Goal: Task Accomplishment & Management: Use online tool/utility

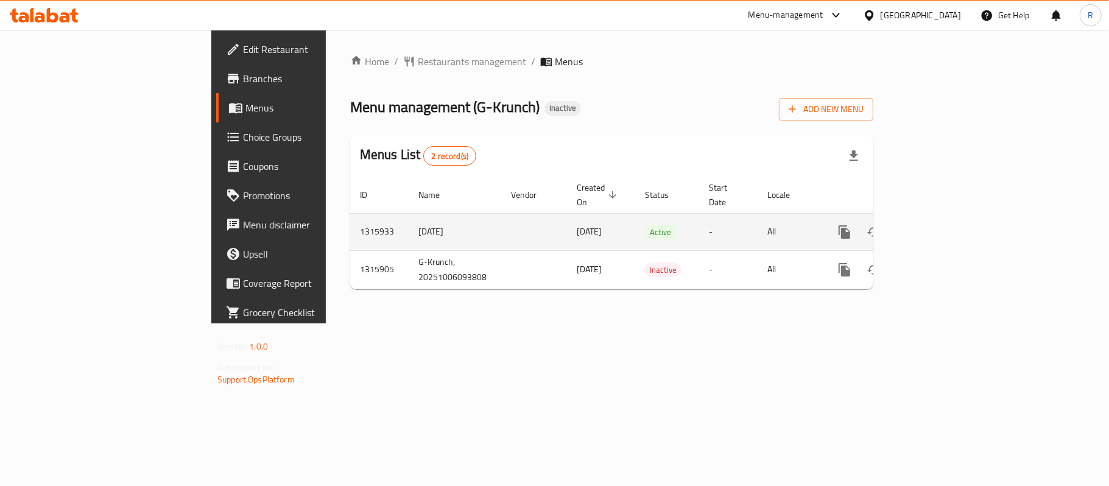
click at [940, 225] on icon "enhanced table" at bounding box center [932, 232] width 15 height 15
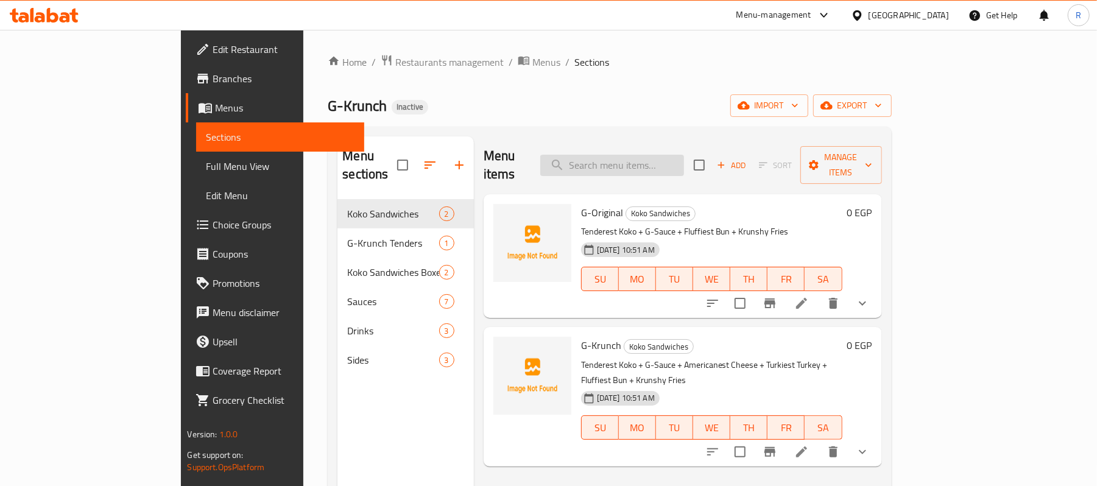
click at [684, 155] on input "search" at bounding box center [612, 165] width 144 height 21
click at [684, 163] on input "sauce" at bounding box center [612, 165] width 144 height 21
paste input "2 tenders"
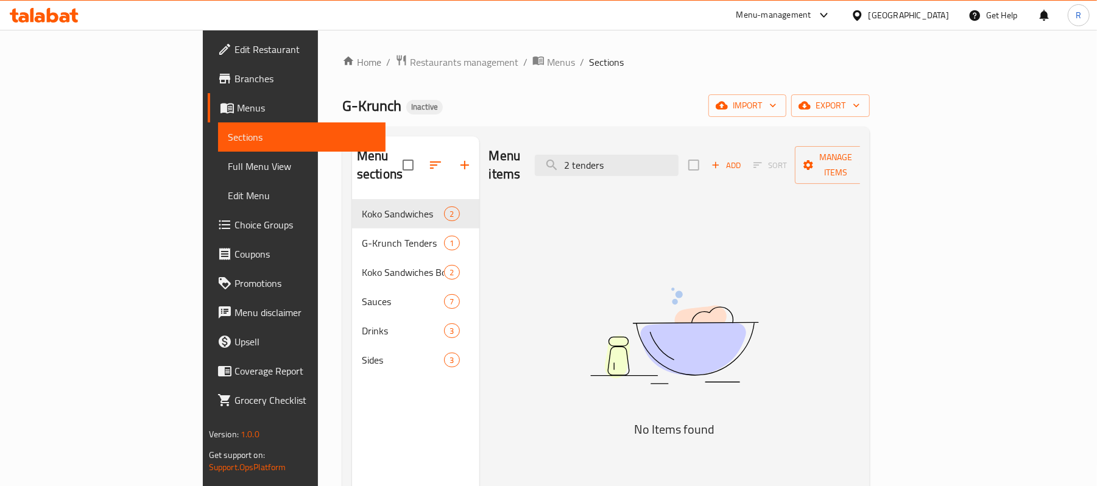
drag, startPoint x: 643, startPoint y: 159, endPoint x: 604, endPoint y: 185, distance: 47.0
click at [610, 176] on div "Menu items 2 tenders Add Sort Manage items" at bounding box center [675, 165] width 372 height 58
click at [679, 161] on input "tenders" at bounding box center [607, 165] width 144 height 21
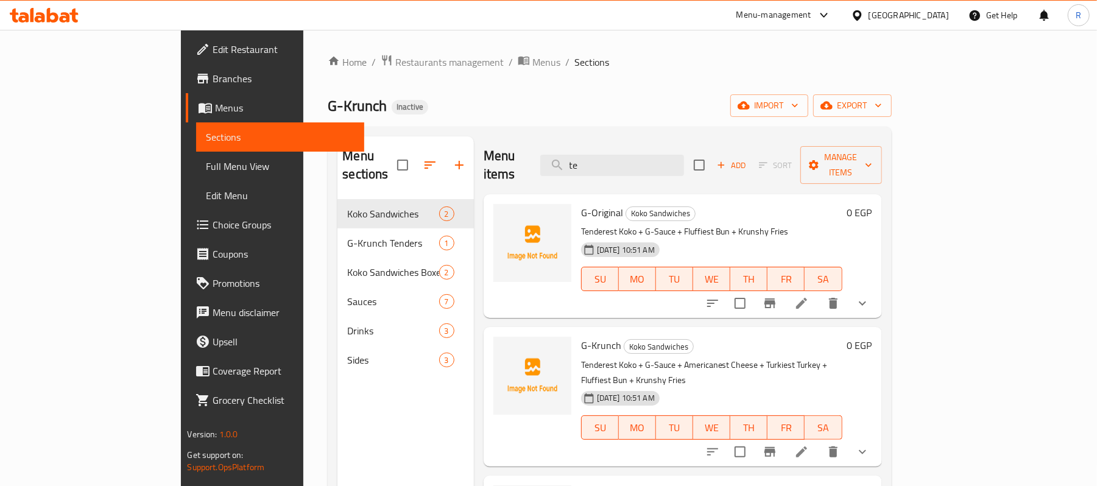
type input "t"
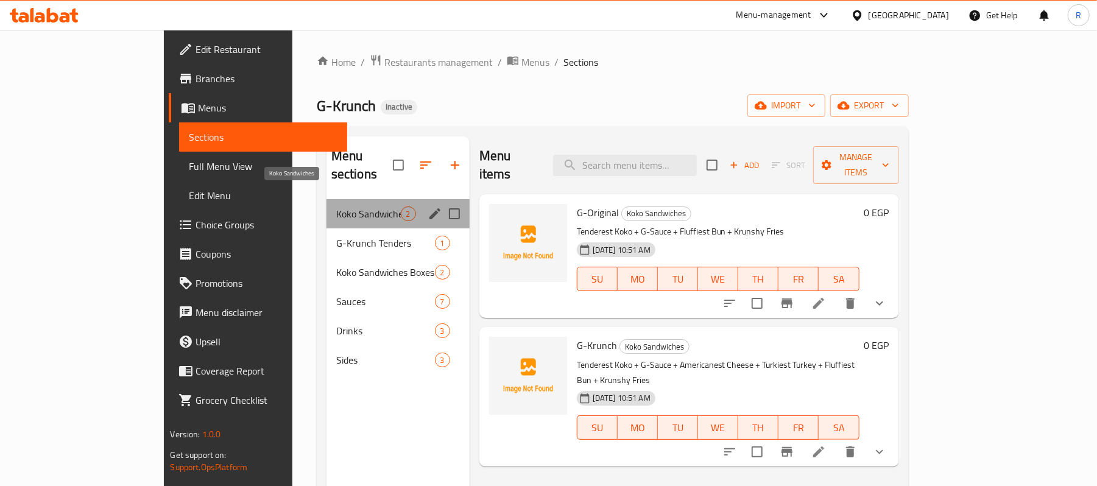
click at [336, 207] on span "Koko Sandwiches" at bounding box center [368, 214] width 65 height 15
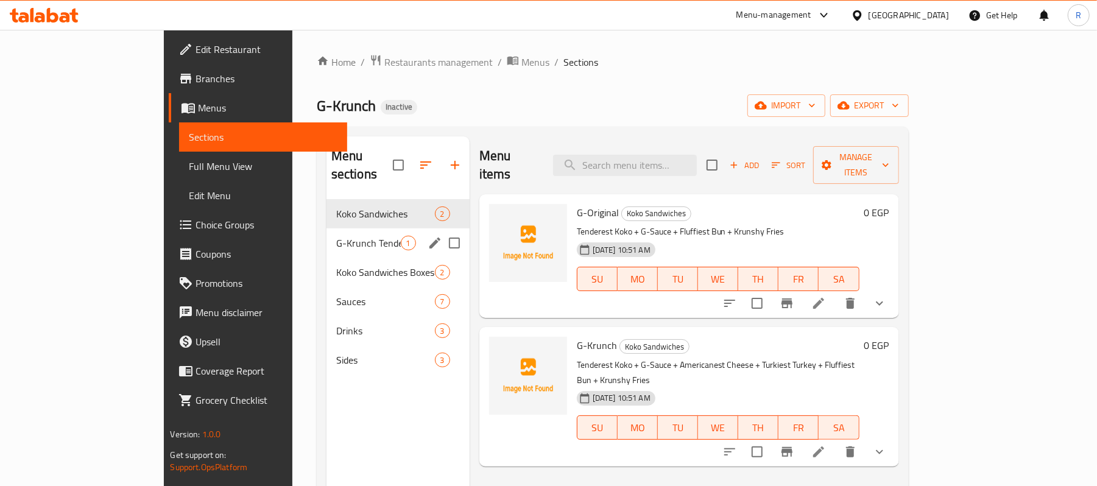
click at [336, 236] on span "G-Krunch Tenders" at bounding box center [368, 243] width 65 height 15
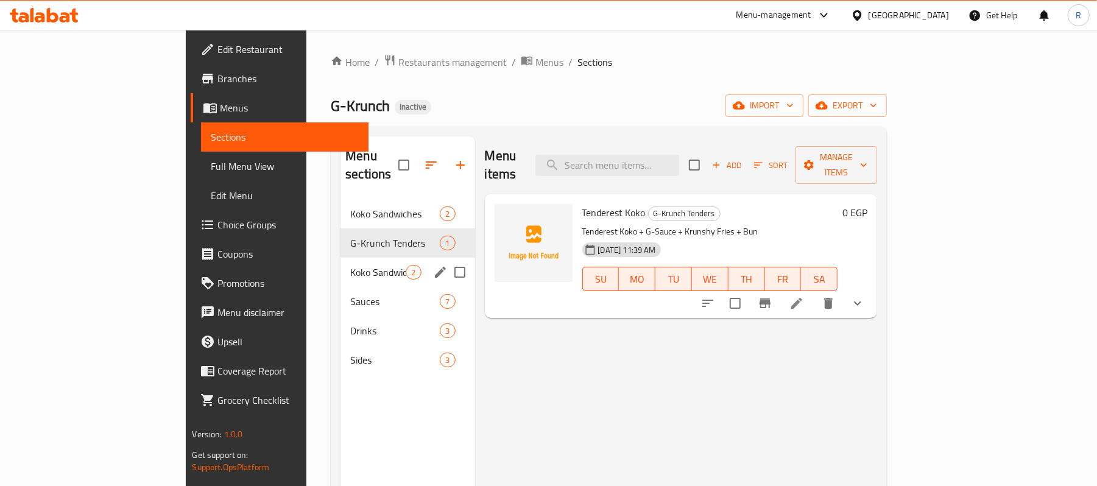
click at [341, 262] on div "Koko Sandwiches Boxes 2" at bounding box center [408, 272] width 134 height 29
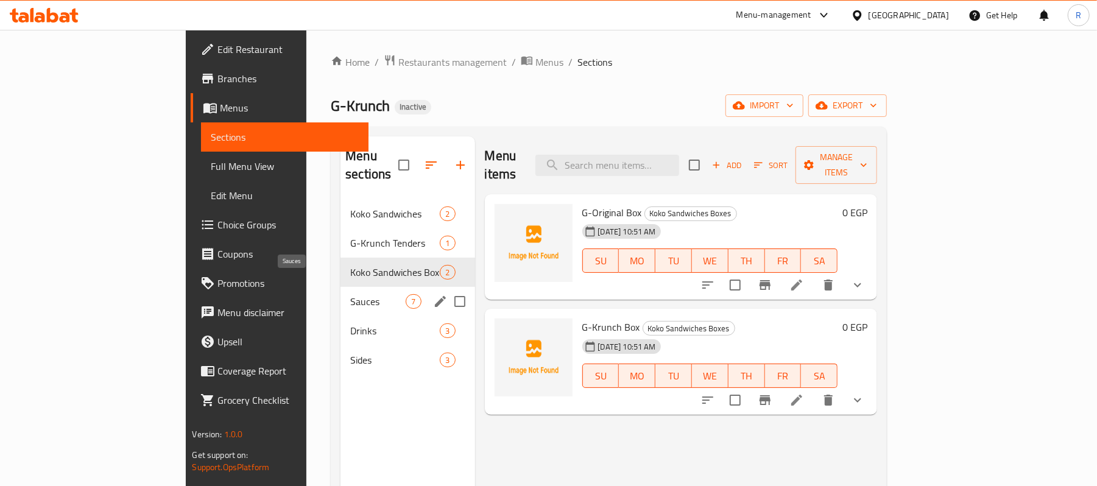
click at [350, 294] on span "Sauces" at bounding box center [377, 301] width 55 height 15
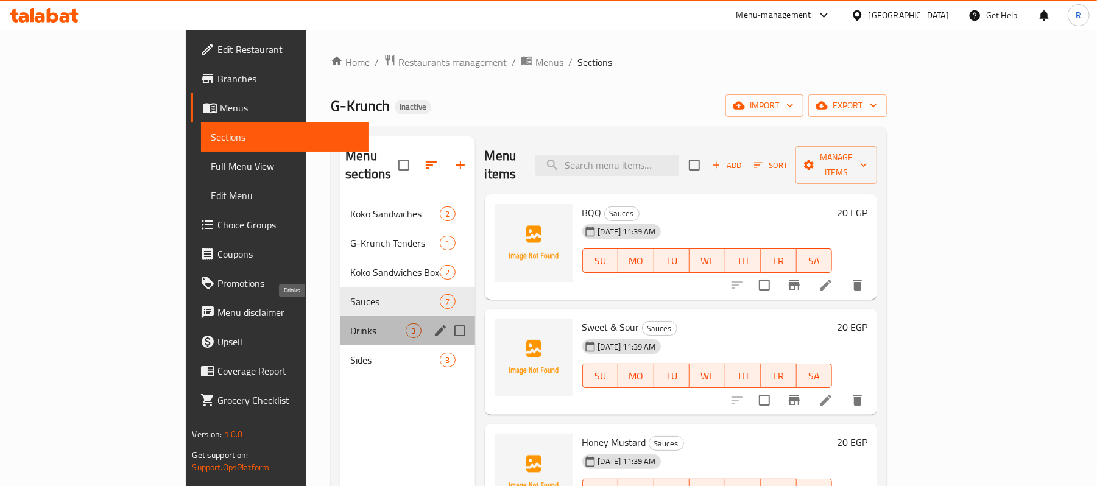
click at [350, 323] on span "Drinks" at bounding box center [377, 330] width 55 height 15
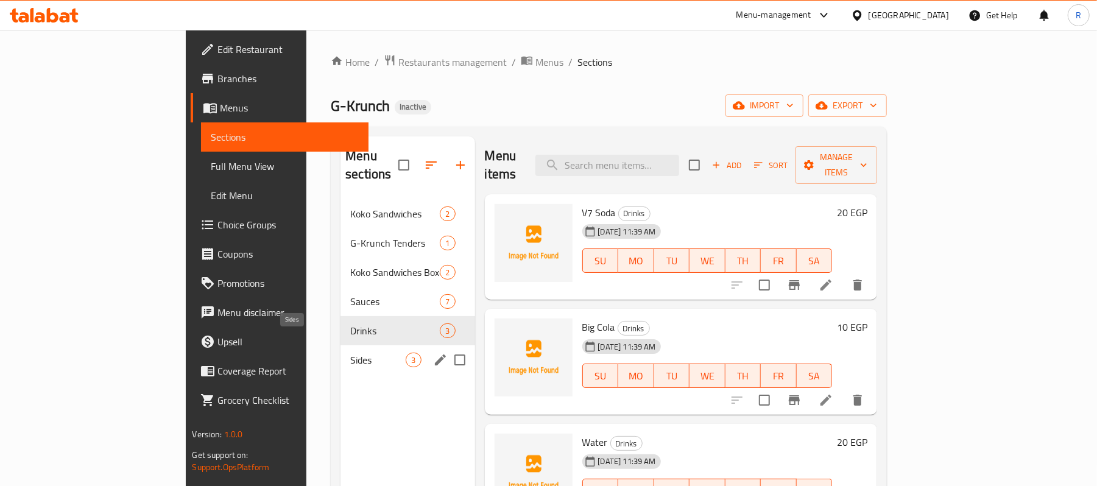
click at [350, 353] on span "Sides" at bounding box center [377, 360] width 55 height 15
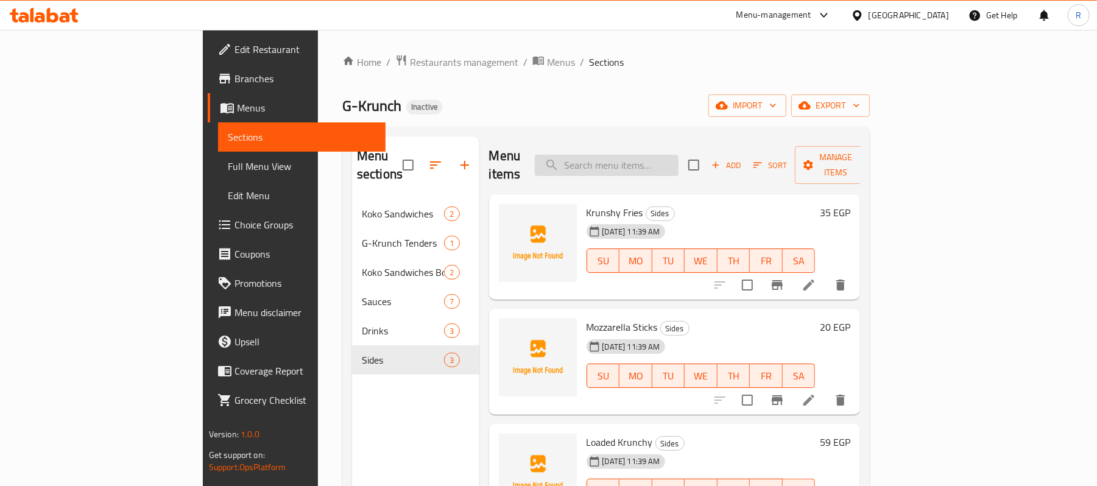
click at [679, 155] on input "search" at bounding box center [607, 165] width 144 height 21
paste input "BBQ"
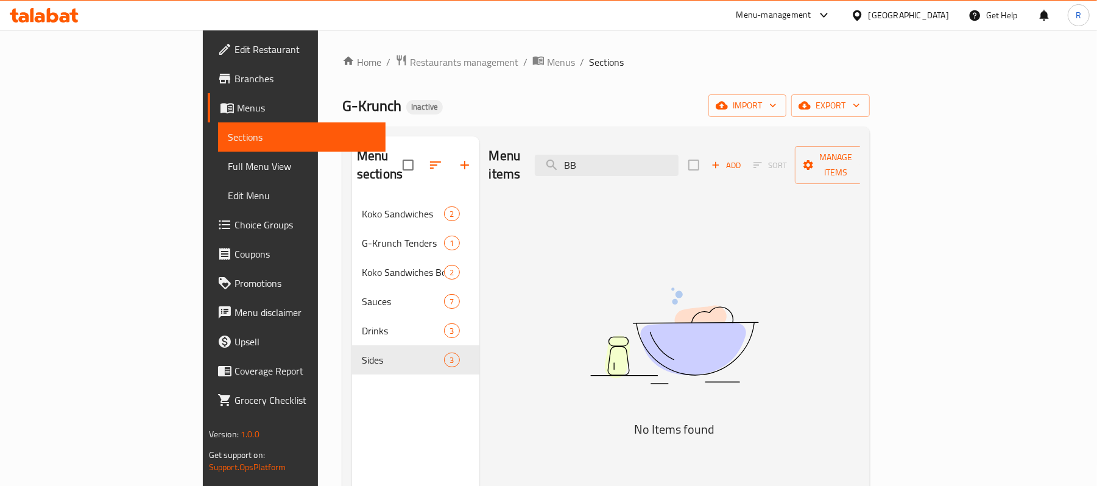
type input "B"
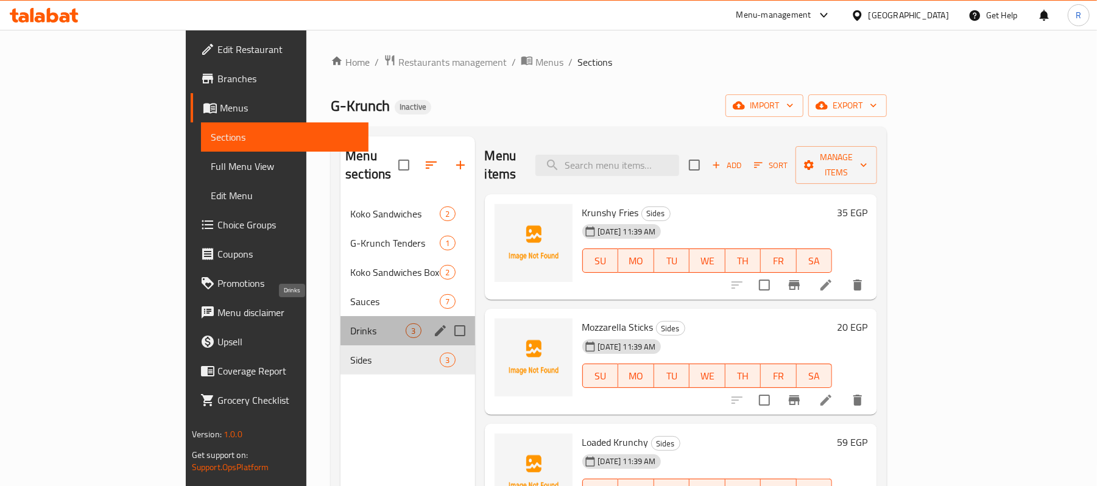
click at [350, 323] on span "Drinks" at bounding box center [377, 330] width 55 height 15
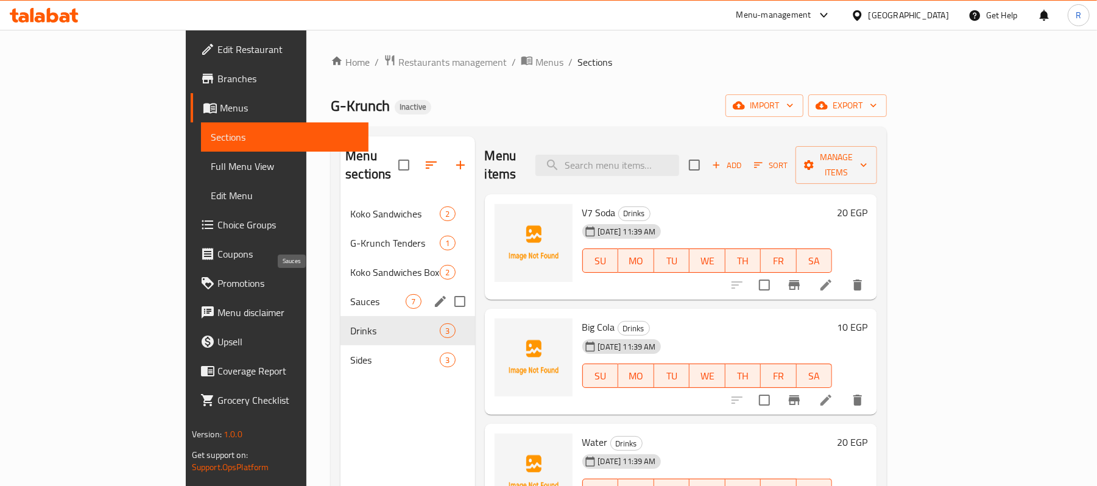
click at [350, 294] on span "Sauces" at bounding box center [377, 301] width 55 height 15
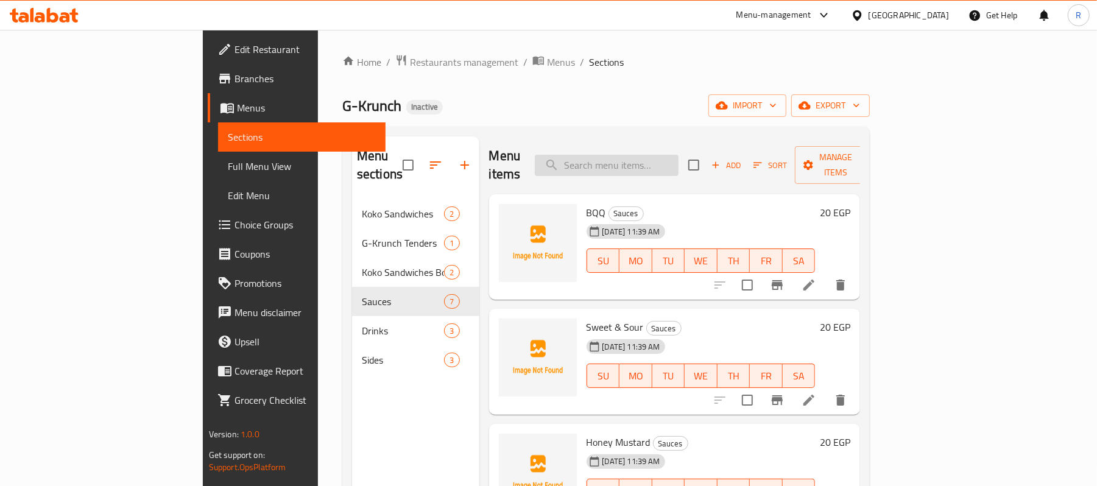
click at [679, 160] on input "search" at bounding box center [607, 165] width 144 height 21
paste input "BBQ"
type input "BBQ"
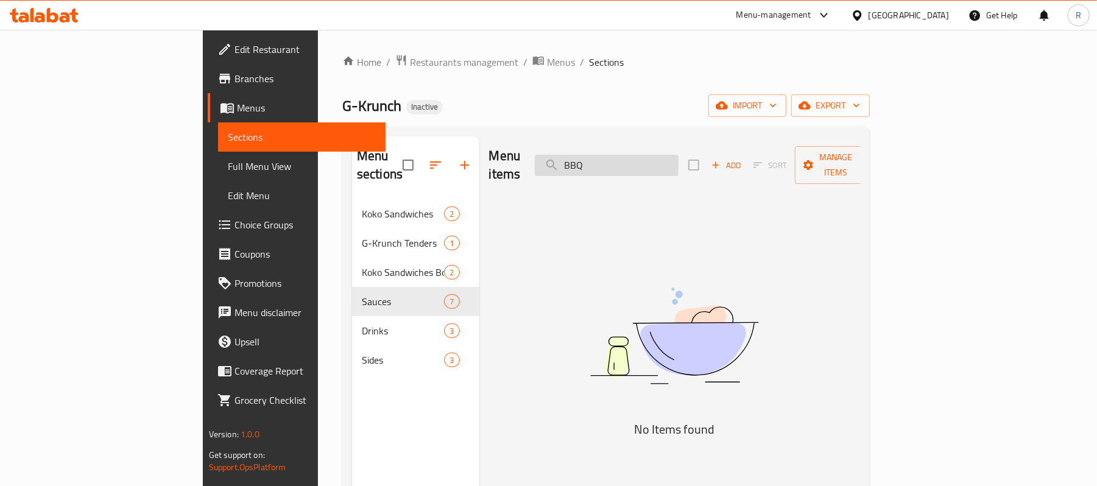
click at [652, 164] on input "BBQ" at bounding box center [607, 165] width 144 height 21
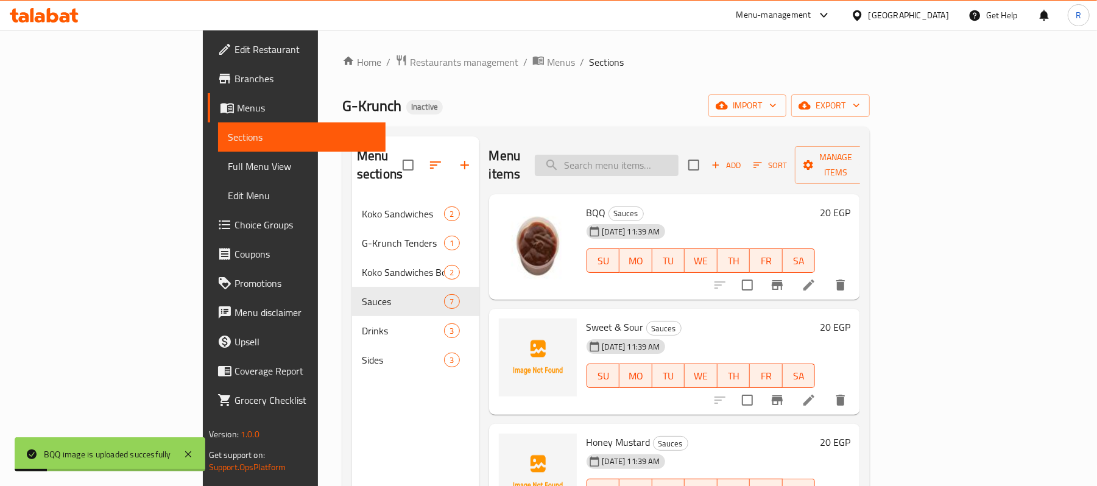
click at [676, 167] on input "search" at bounding box center [607, 165] width 144 height 21
paste input "fries"
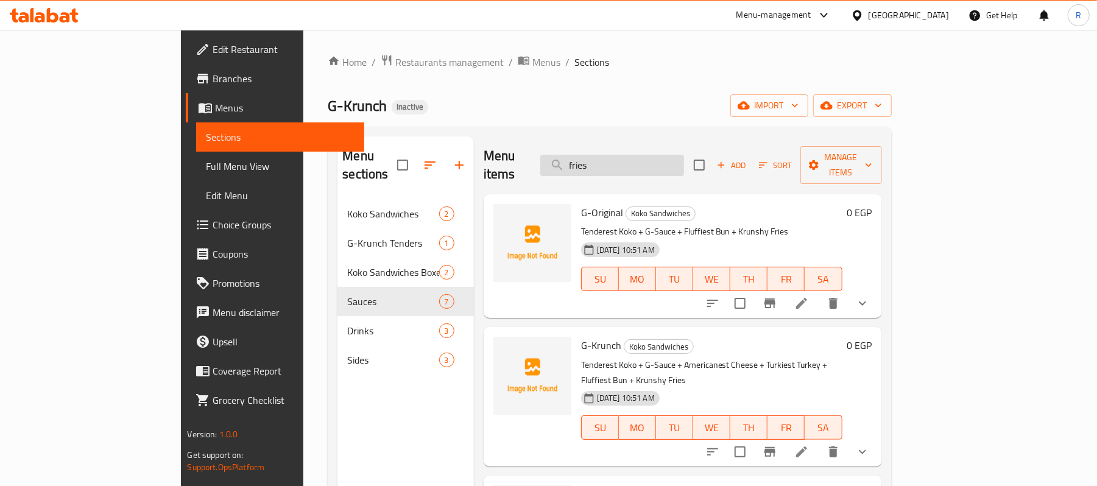
click at [684, 158] on input "fries" at bounding box center [612, 165] width 144 height 21
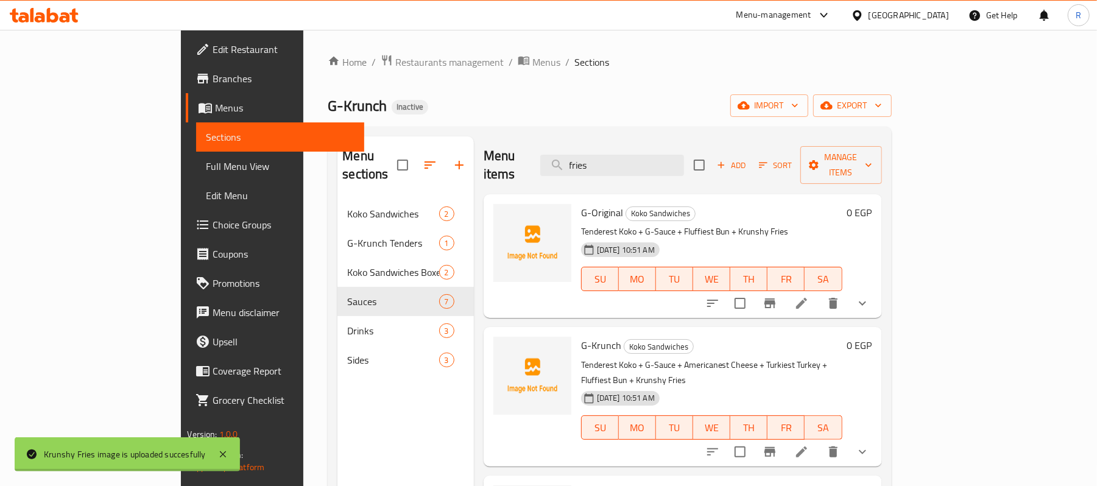
paste input "loaded krunchy"
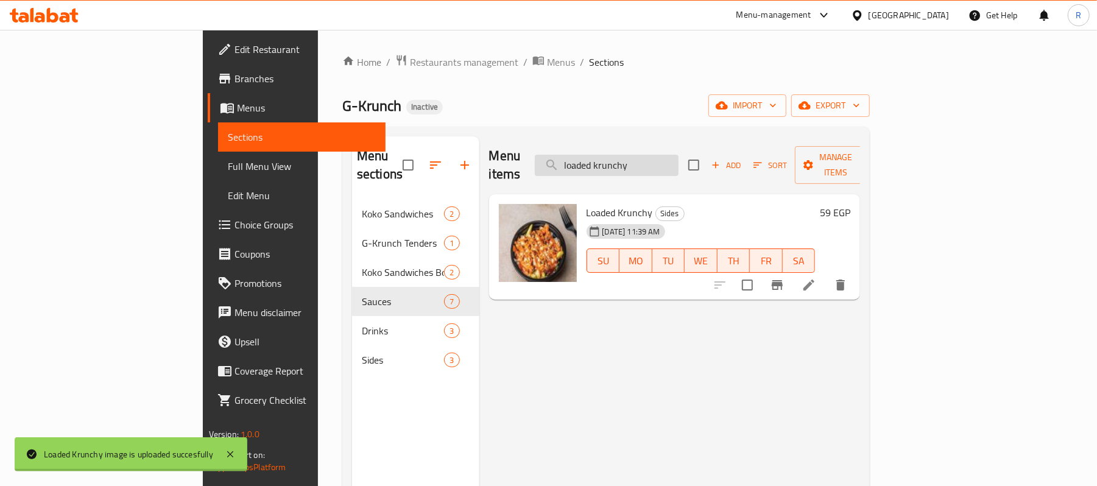
click at [679, 160] on input "loaded krunchy" at bounding box center [607, 165] width 144 height 21
click at [679, 161] on input "loaded krunchy" at bounding box center [607, 165] width 144 height 21
paste input "mozzarella sticks"
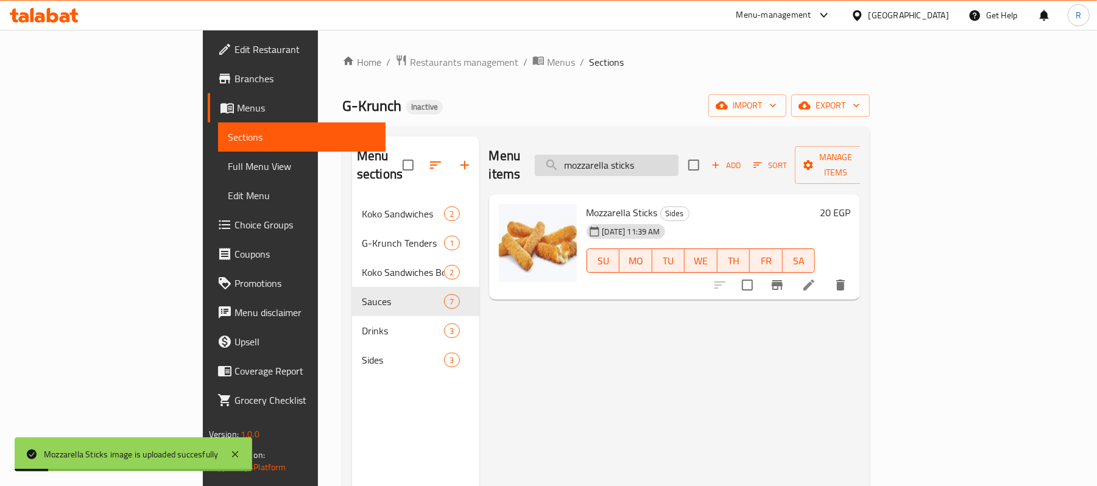
click at [679, 155] on input "mozzarella sticks" at bounding box center [607, 165] width 144 height 21
paste input "original sandwich d"
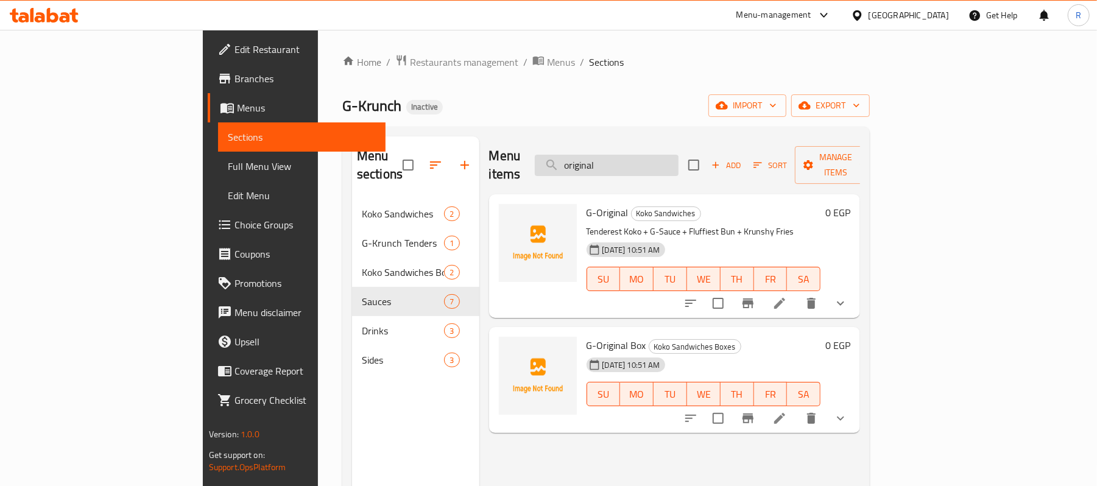
click at [679, 155] on input "original" at bounding box center [607, 165] width 144 height 21
paste input "ranch Sauce"
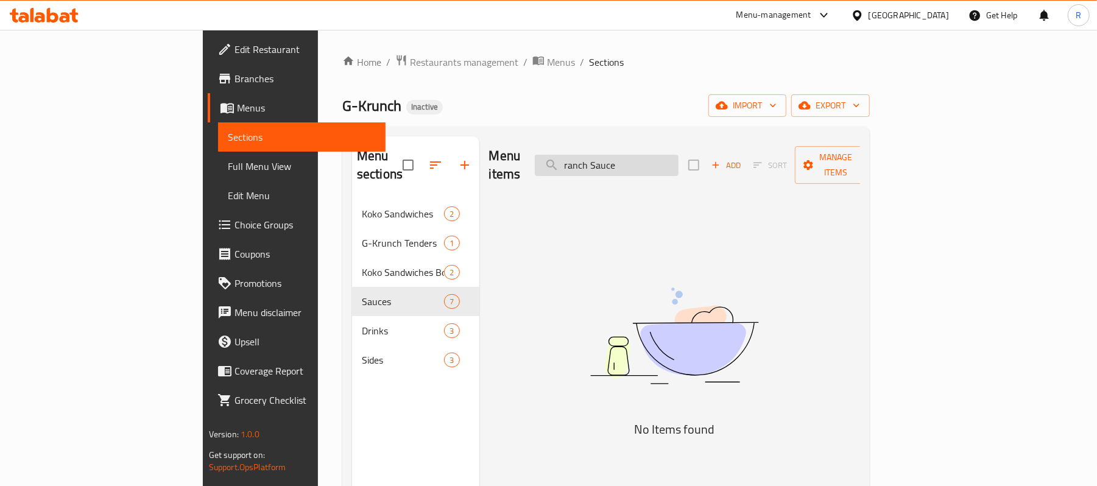
drag, startPoint x: 688, startPoint y: 160, endPoint x: 660, endPoint y: 166, distance: 28.1
click at [660, 166] on input "ranch Sauce" at bounding box center [607, 165] width 144 height 21
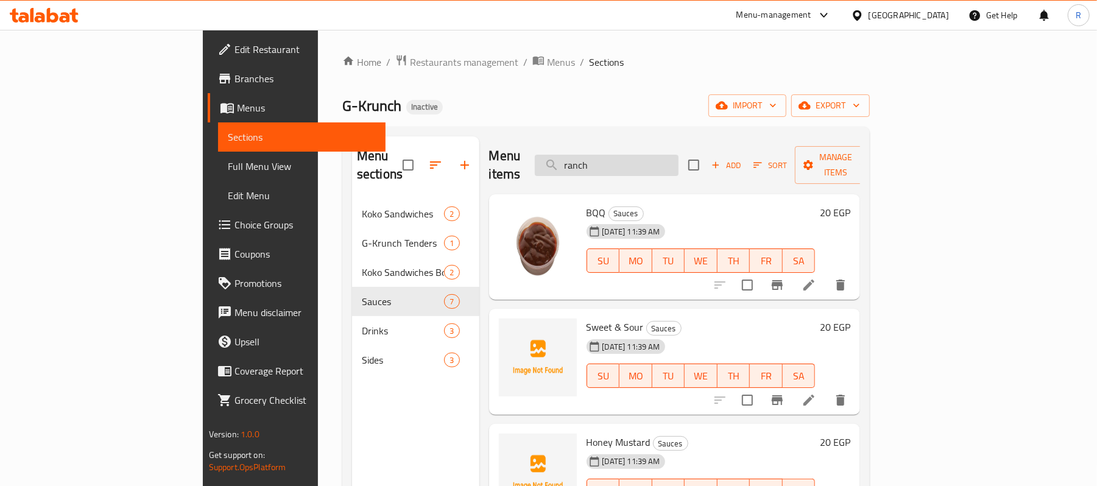
click at [649, 155] on input "ranch" at bounding box center [607, 165] width 144 height 21
paste input "smoked mayo"
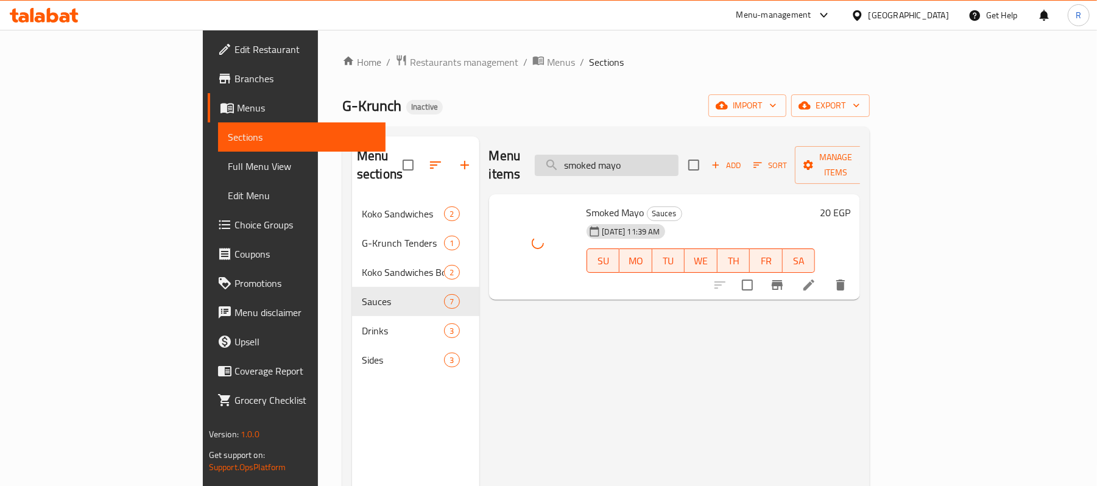
click at [679, 162] on input "smoked mayo" at bounding box center [607, 165] width 144 height 21
paste input "weet and sour"
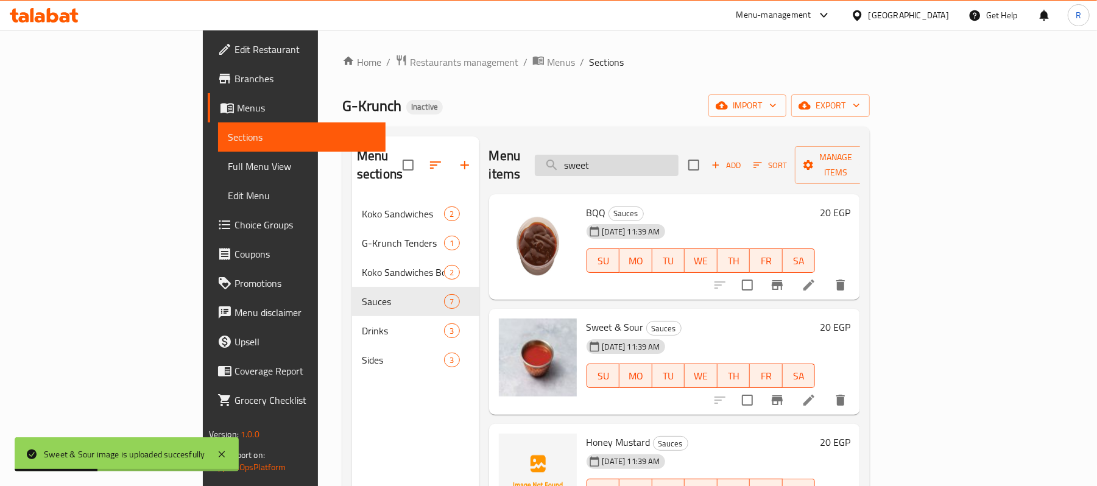
click at [669, 160] on input "sweet" at bounding box center [607, 165] width 144 height 21
paste input "tiger spicy"
click at [700, 145] on div "Menu items tiger spicy Add Sort Manage items" at bounding box center [675, 165] width 372 height 58
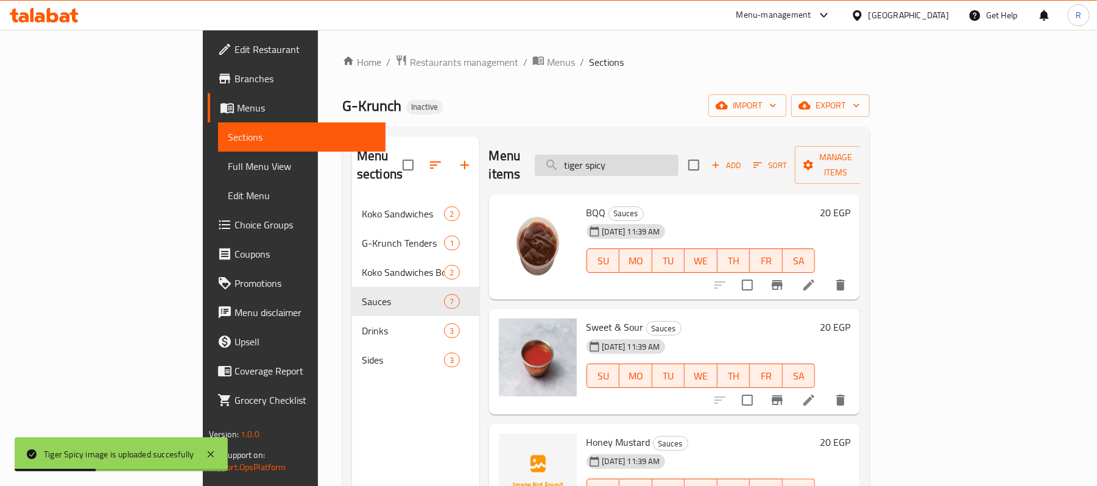
click at [679, 155] on input "tiger spicy" at bounding box center [607, 165] width 144 height 21
paste input "under sandwiches with turkey d"
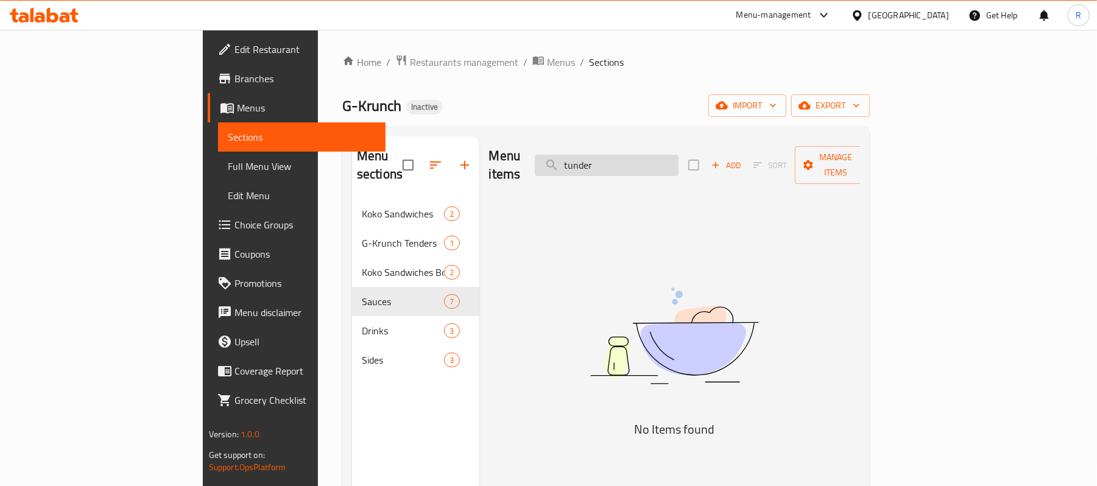
click at [659, 161] on input "tunder" at bounding box center [607, 165] width 144 height 21
paste input "هاني مسترد"
type input "ه"
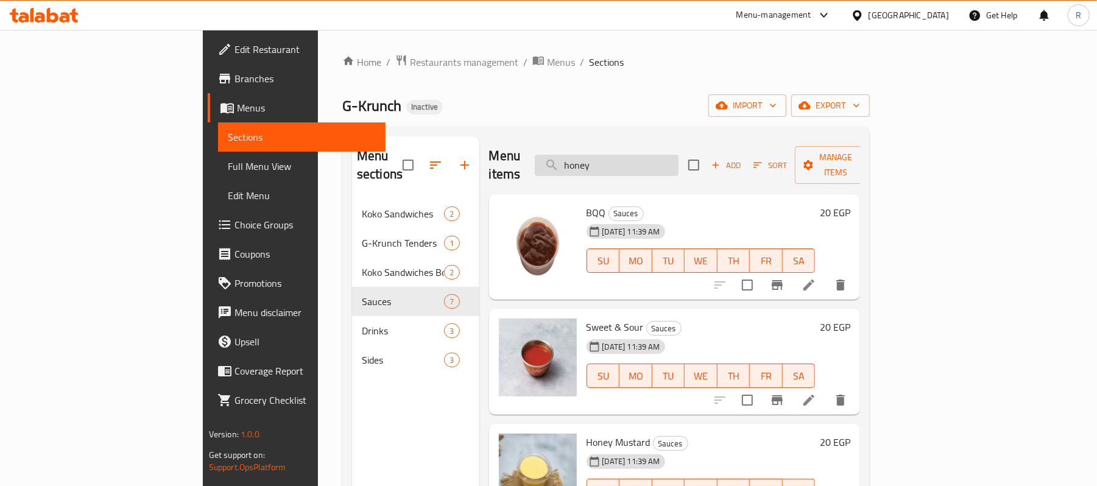
click at [679, 160] on input "honey" at bounding box center [607, 165] width 144 height 21
paste input "tunder sandwiches with turkey d"
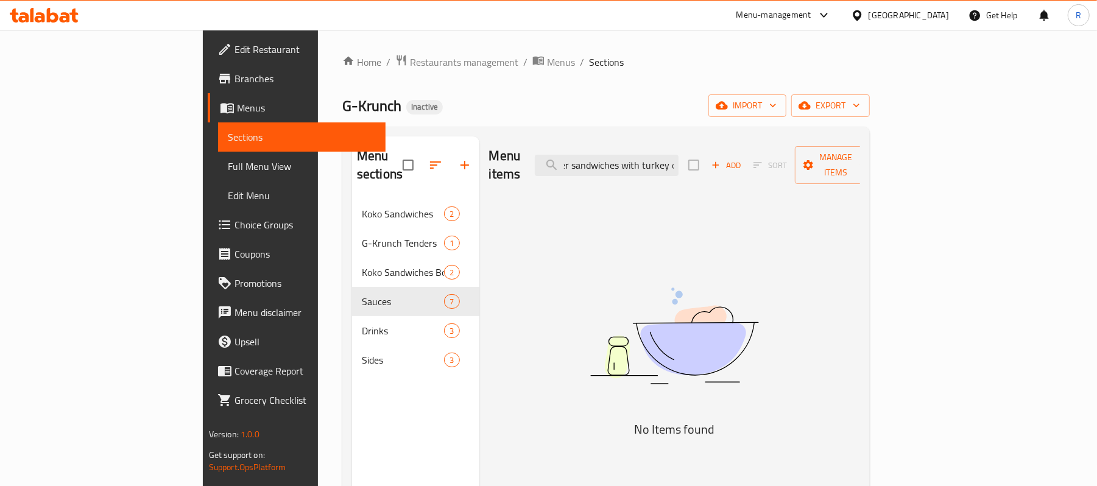
scroll to position [0, 24]
drag, startPoint x: 641, startPoint y: 157, endPoint x: 859, endPoint y: 181, distance: 219.4
click at [859, 181] on div "Menu items tunder sandwiches with turkey d Add Sort Manage items No Items found" at bounding box center [669, 379] width 381 height 486
type input "t"
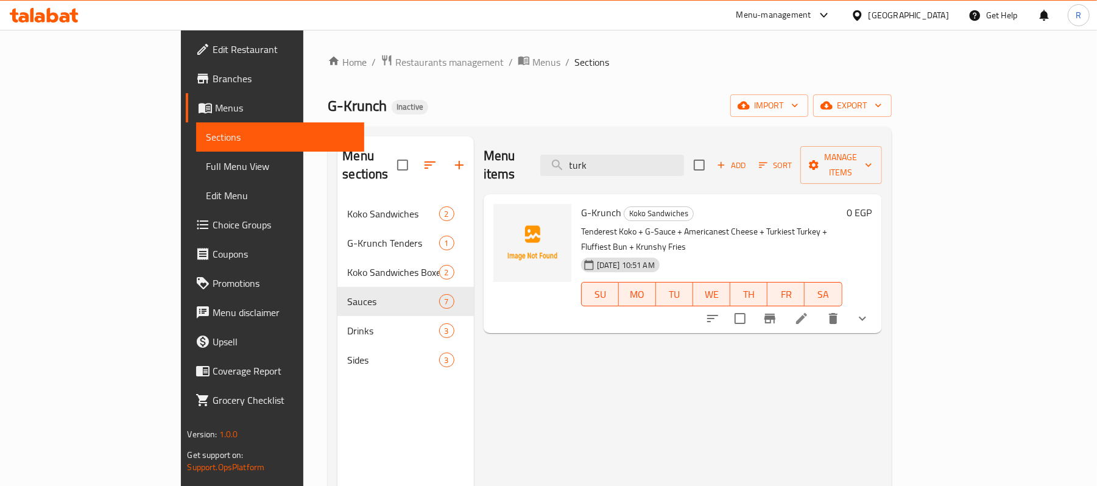
type input "turk"
click at [771, 383] on div "Menu items turk Add Sort Manage items G-Krunch Koko Sandwiches Tenderest Koko +…" at bounding box center [678, 379] width 408 height 486
click at [206, 159] on span "Full Menu View" at bounding box center [280, 166] width 149 height 15
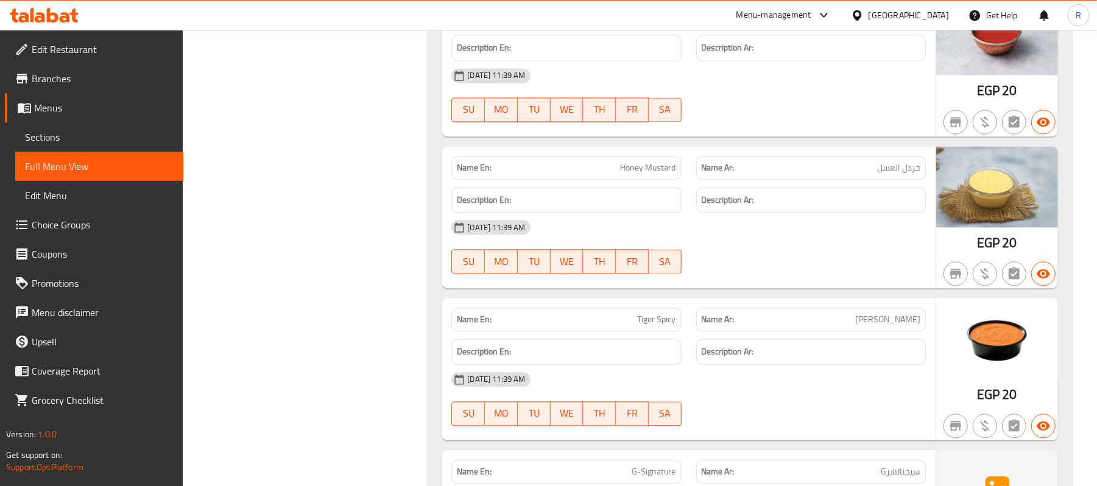
scroll to position [1350, 0]
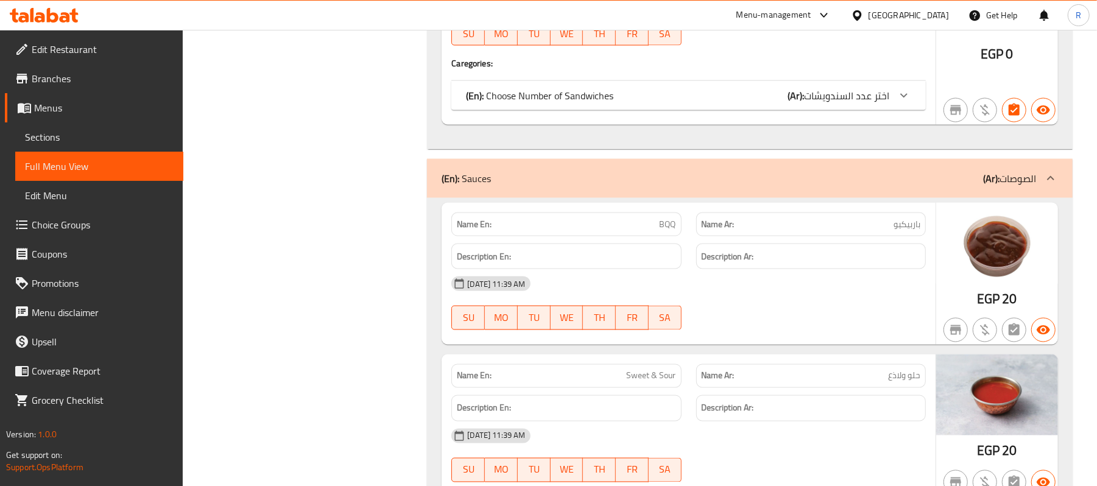
click at [933, 17] on div "Egypt" at bounding box center [909, 15] width 80 height 13
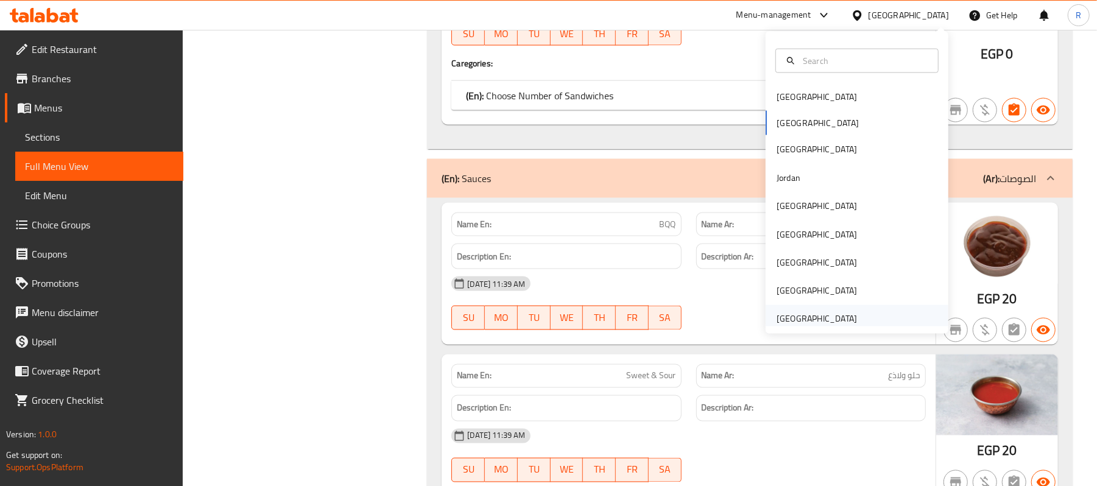
click at [800, 317] on div "[GEOGRAPHIC_DATA]" at bounding box center [817, 319] width 80 height 13
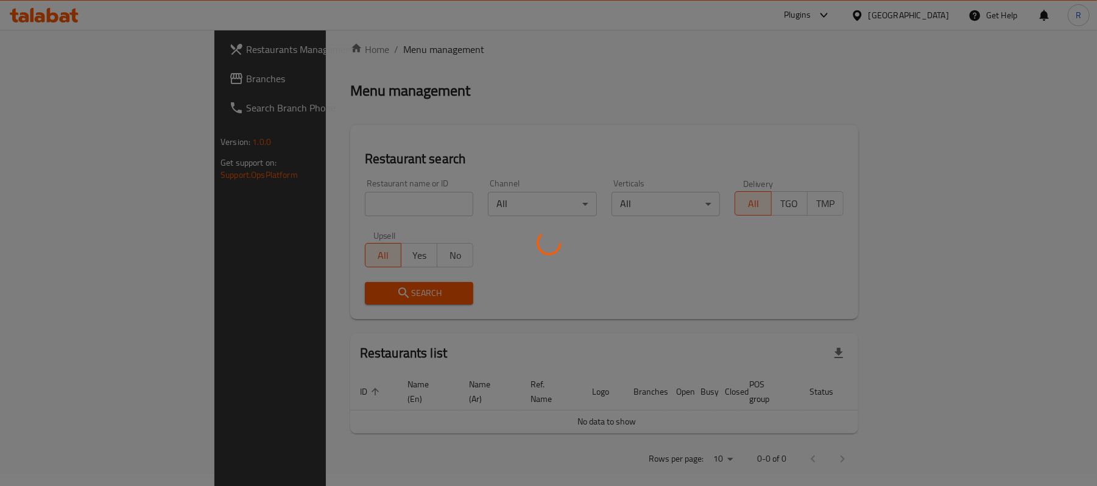
scroll to position [423, 0]
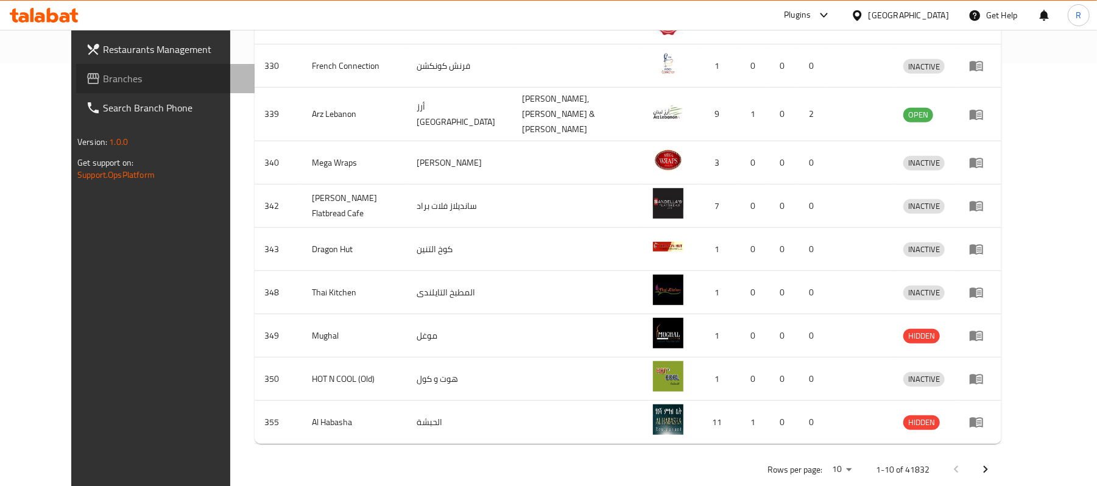
click at [103, 79] on span "Branches" at bounding box center [174, 78] width 142 height 15
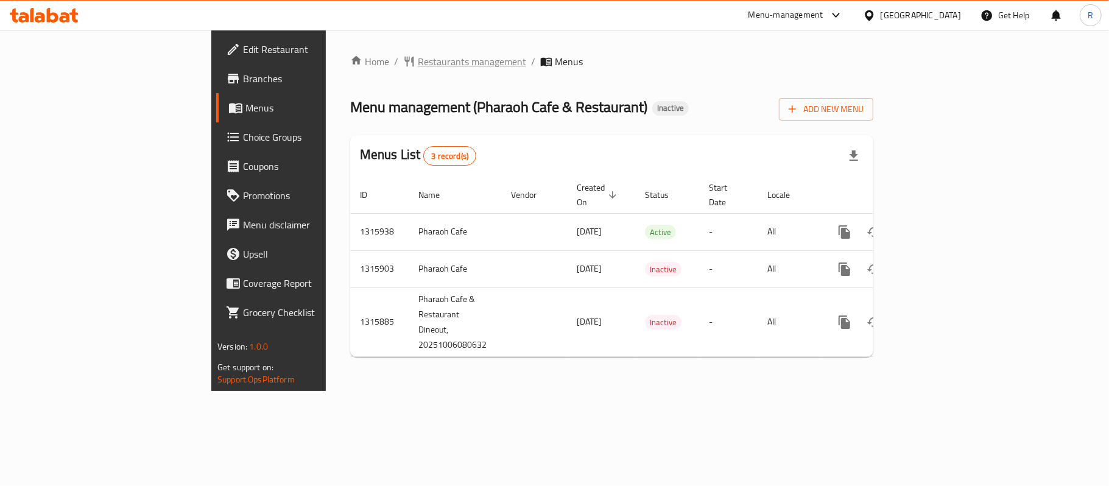
click at [418, 65] on span "Restaurants management" at bounding box center [472, 61] width 108 height 15
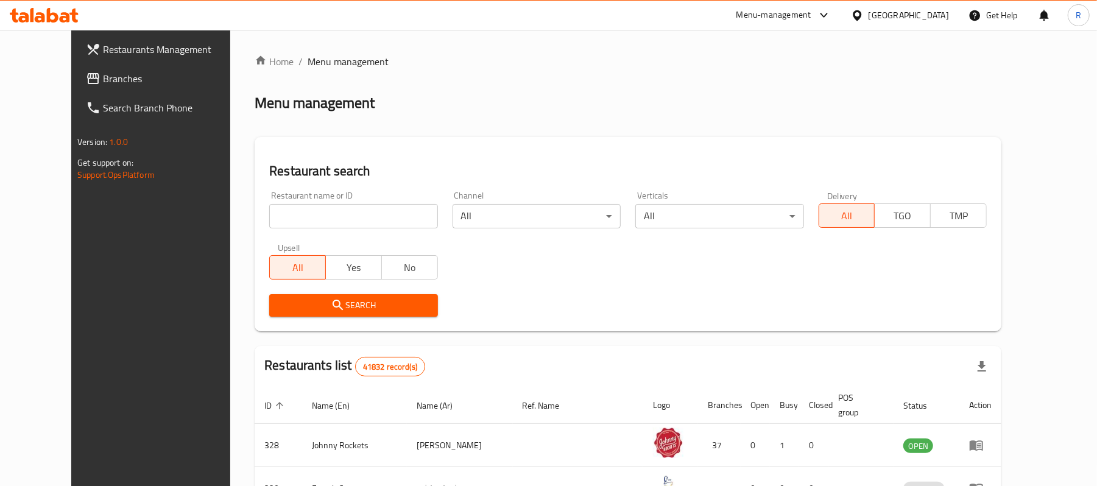
click at [103, 80] on span "Branches" at bounding box center [174, 78] width 142 height 15
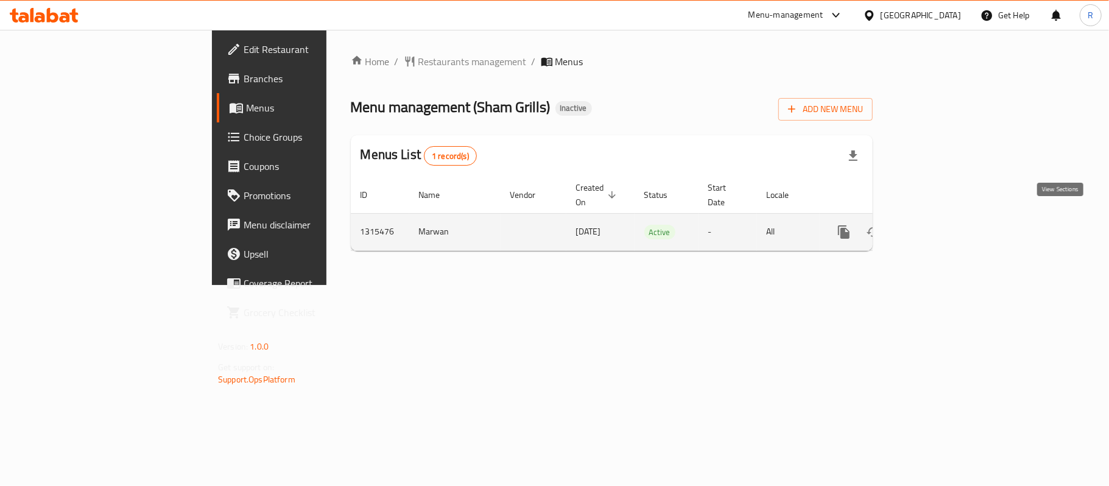
click at [939, 225] on icon "enhanced table" at bounding box center [932, 232] width 15 height 15
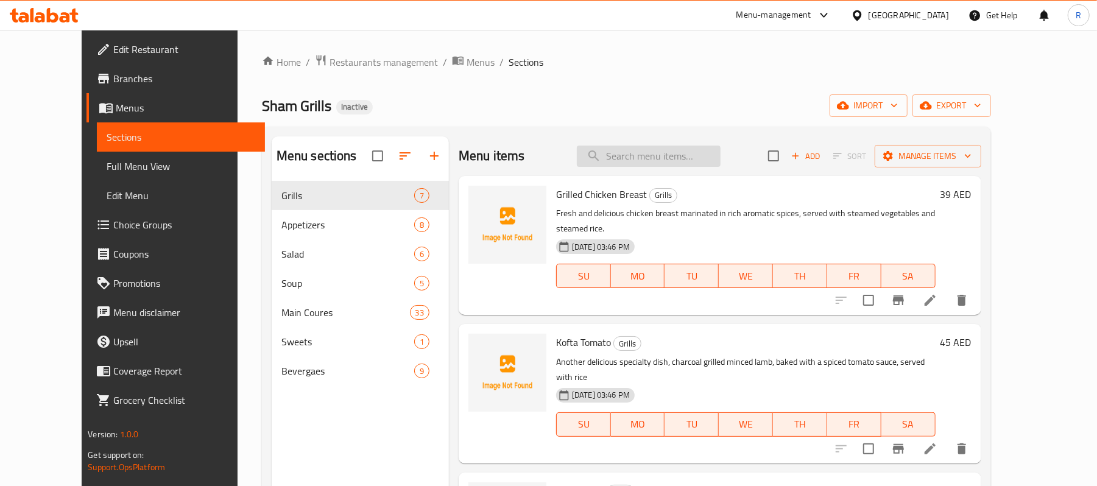
click at [698, 157] on input "search" at bounding box center [649, 156] width 144 height 21
paste input "1kg Mix Grill"
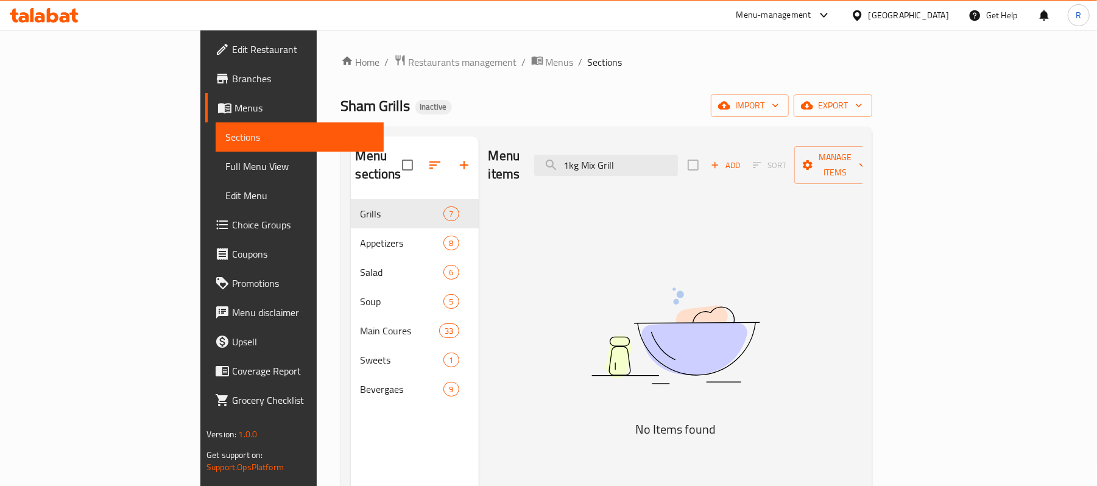
drag, startPoint x: 656, startPoint y: 159, endPoint x: 598, endPoint y: 183, distance: 62.6
click at [600, 182] on div "Menu items 1kg Mix Grill Add Sort Manage items No Items found" at bounding box center [671, 379] width 384 height 486
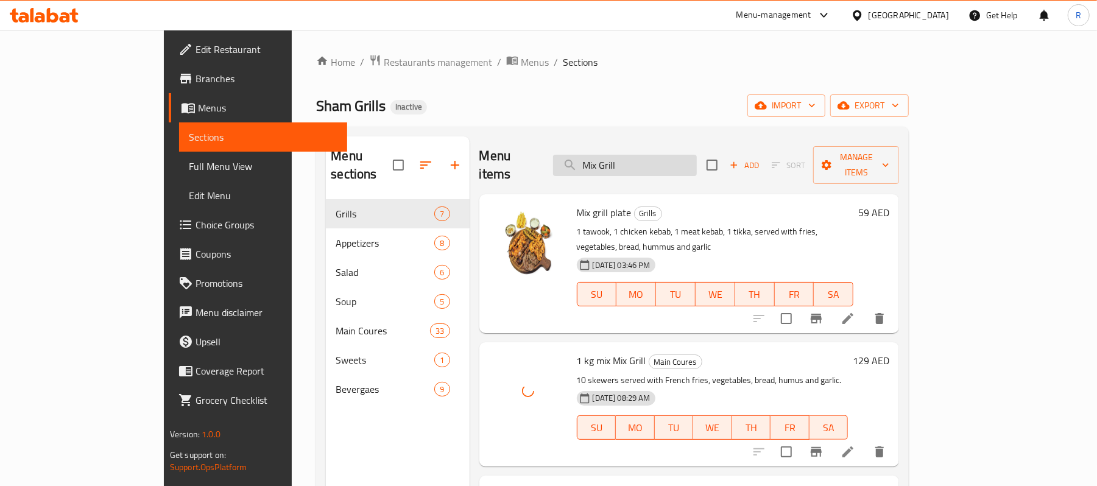
click at [697, 157] on input "Mix Grill" at bounding box center [625, 165] width 144 height 21
click at [697, 158] on input "Mix Grill" at bounding box center [625, 165] width 144 height 21
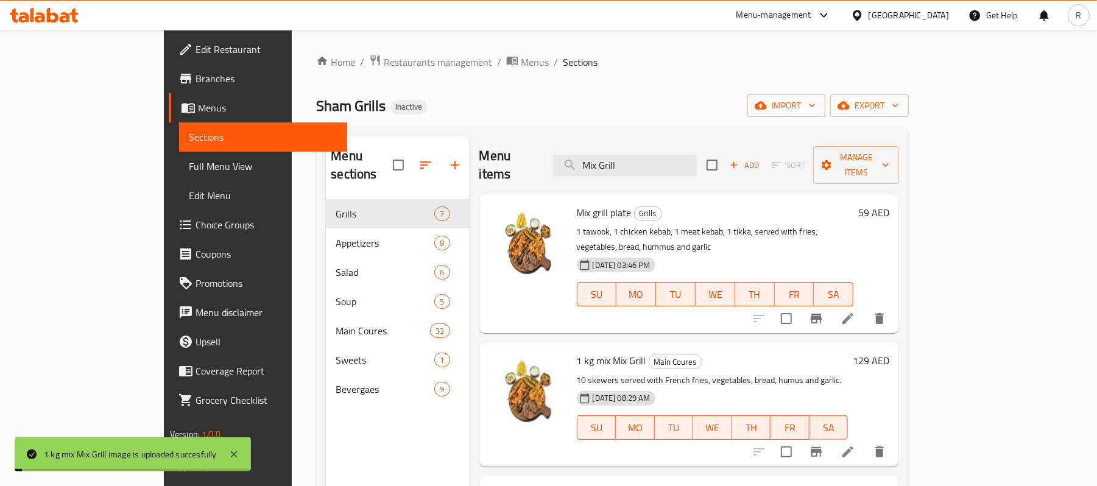
paste input "Ceasar Salad"
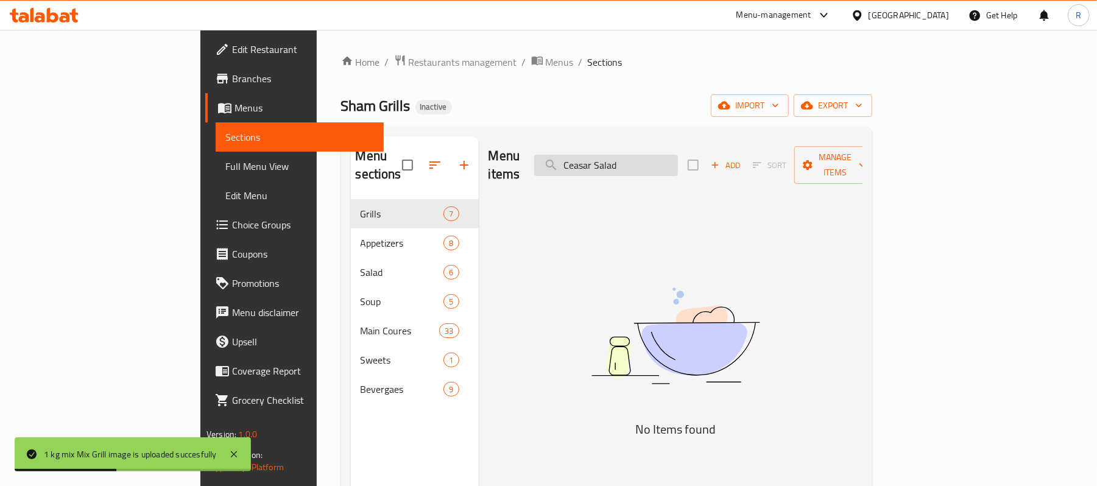
drag, startPoint x: 671, startPoint y: 161, endPoint x: 702, endPoint y: 191, distance: 43.5
click at [665, 164] on input "Ceasar Salad" at bounding box center [606, 165] width 144 height 21
click at [668, 155] on input "Ceasar" at bounding box center [606, 165] width 144 height 21
click at [644, 159] on input "Ceasar" at bounding box center [606, 165] width 144 height 21
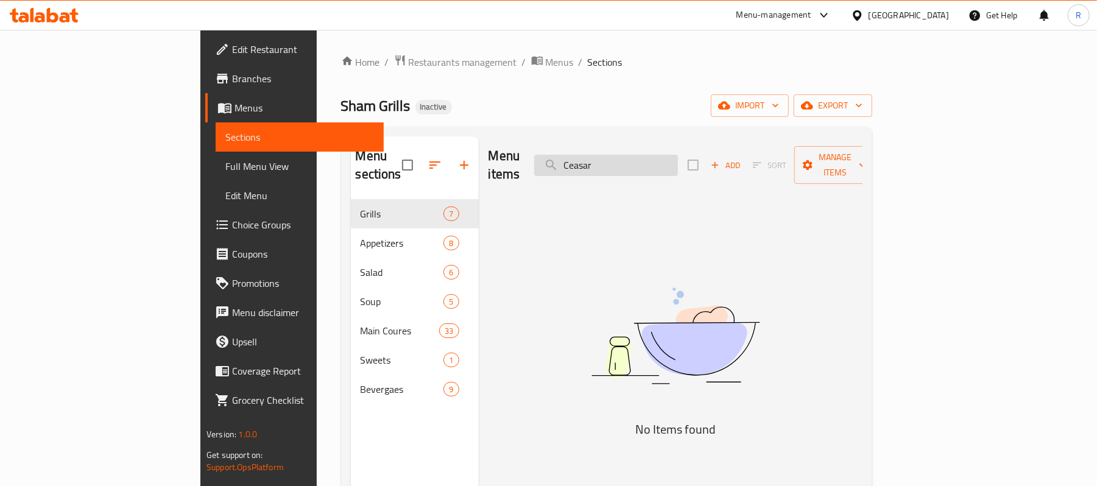
click at [644, 159] on input "Ceasar" at bounding box center [606, 165] width 144 height 21
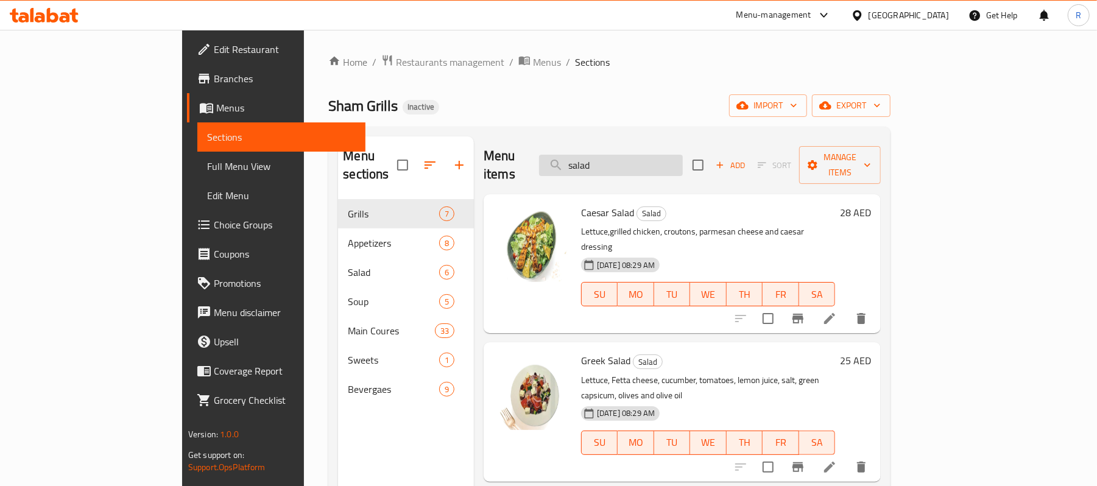
click at [682, 155] on input "salad" at bounding box center [611, 165] width 144 height 21
paste input "Cheese Omelet"
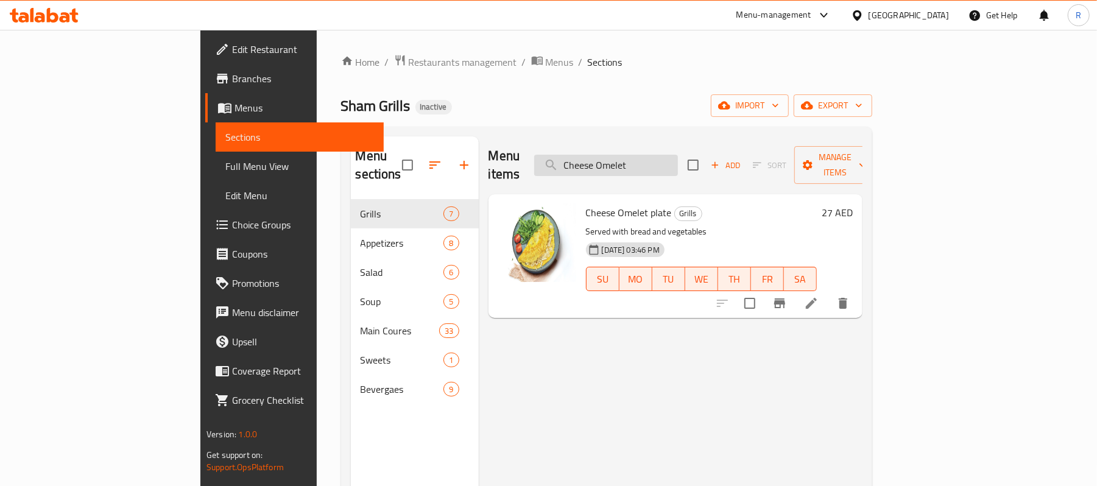
click at [678, 164] on input "Cheese Omelet" at bounding box center [606, 165] width 144 height 21
paste input "icken Breast Half Portion"
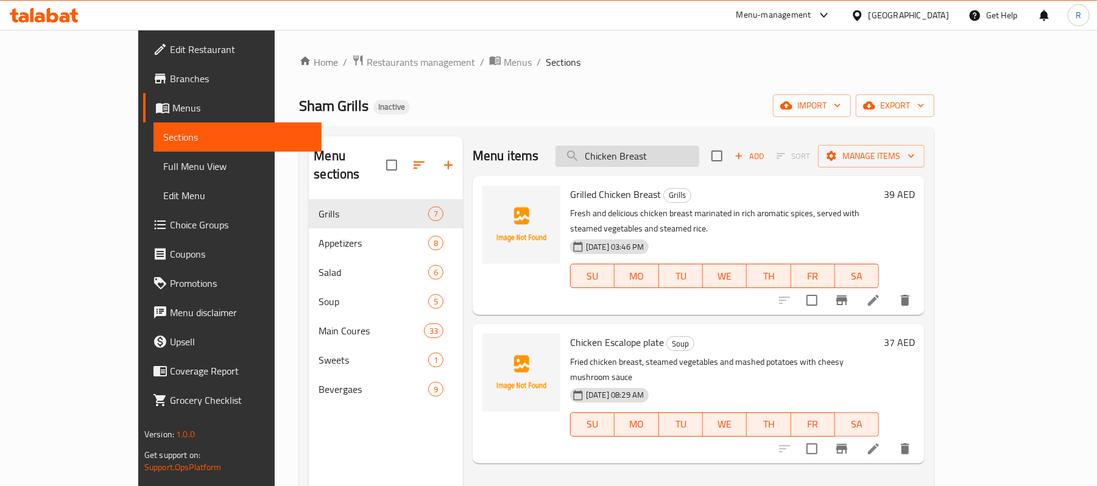
click at [699, 157] on input "Chicken Breast" at bounding box center [628, 156] width 144 height 21
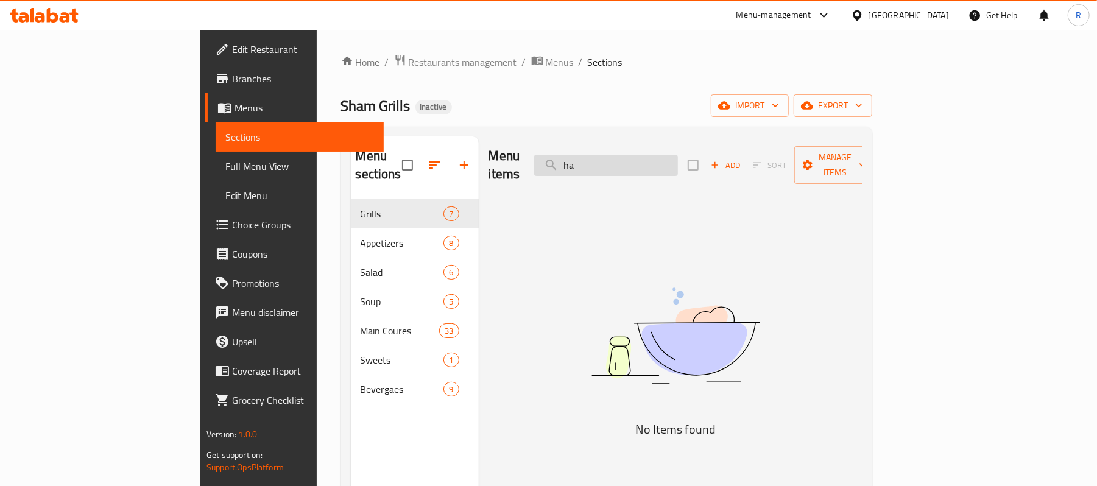
type input "h"
type input "p"
type input "c"
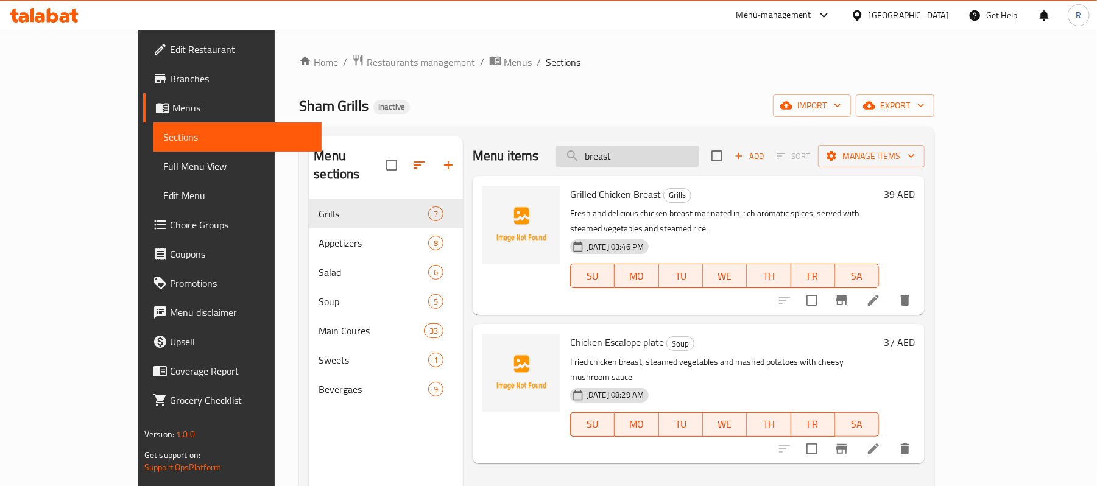
click at [681, 151] on input "breast" at bounding box center [628, 156] width 144 height 21
click at [681, 152] on input "breast" at bounding box center [628, 156] width 144 height 21
paste input "Chicken Fried Sandwich"
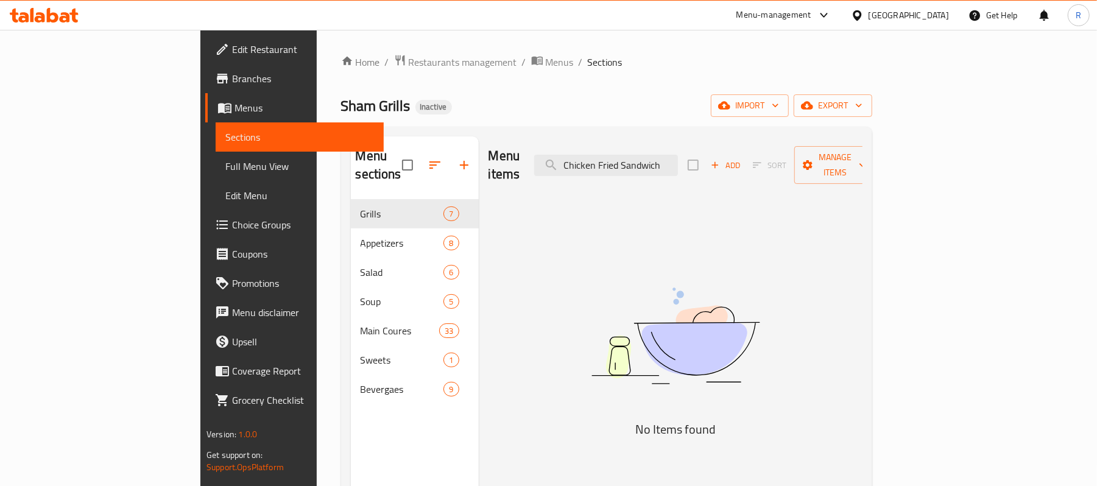
drag, startPoint x: 698, startPoint y: 163, endPoint x: 646, endPoint y: 177, distance: 53.5
click at [639, 179] on div "Menu items Chicken Fried Sandwich Add Sort Manage items No Items found" at bounding box center [671, 379] width 384 height 486
click at [678, 162] on input "Chicken Fried Sandwich" at bounding box center [606, 165] width 144 height 21
drag, startPoint x: 694, startPoint y: 160, endPoint x: 592, endPoint y: 180, distance: 104.4
click at [592, 180] on div "Menu items Chicken Fried Sandwich Add Sort Manage items No Items found" at bounding box center [671, 379] width 384 height 486
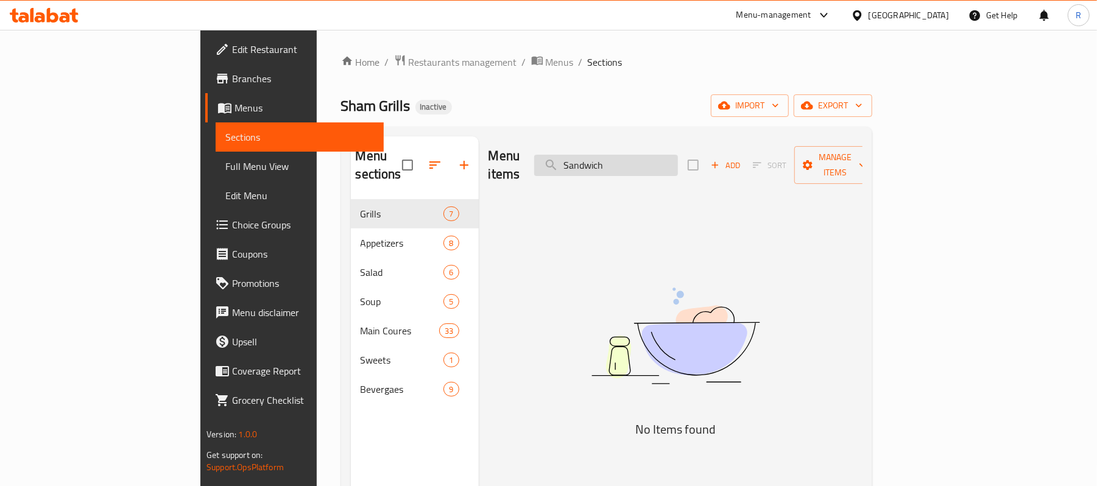
click at [678, 164] on input "Sandwich" at bounding box center [606, 165] width 144 height 21
click at [678, 155] on input "Sandwich" at bounding box center [606, 165] width 144 height 21
paste input "Chicken Breast Half Portion"
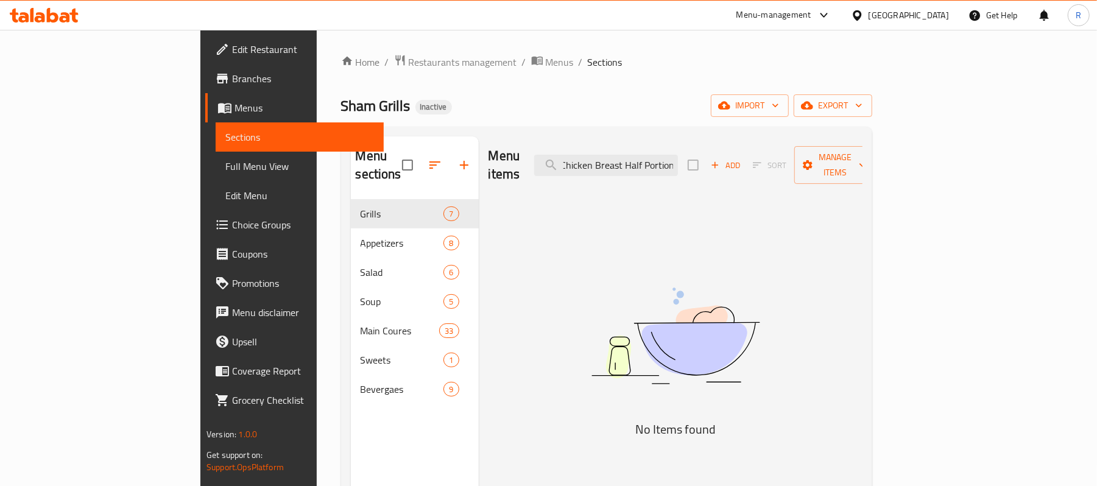
drag, startPoint x: 692, startPoint y: 158, endPoint x: 774, endPoint y: 179, distance: 84.2
click at [797, 171] on div "Menu items Chicken Breast Half Portion Add Sort Manage items" at bounding box center [676, 165] width 374 height 58
click at [678, 161] on input "Chicken Breast Half Portion" at bounding box center [606, 165] width 144 height 21
drag, startPoint x: 693, startPoint y: 157, endPoint x: 797, endPoint y: 171, distance: 105.0
click at [796, 169] on div "Menu items Chicken Breast Half Portion Add Sort Manage items" at bounding box center [676, 165] width 374 height 58
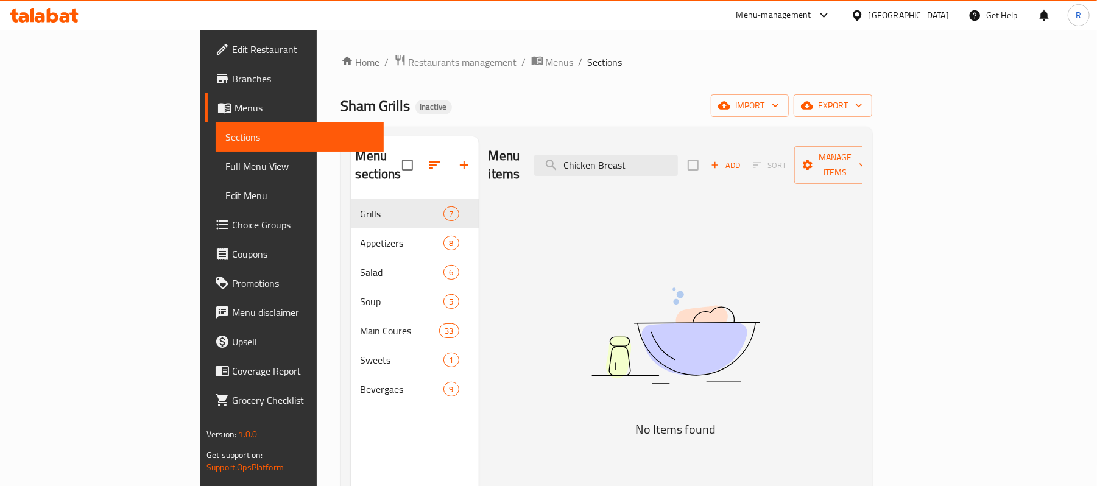
scroll to position [0, 0]
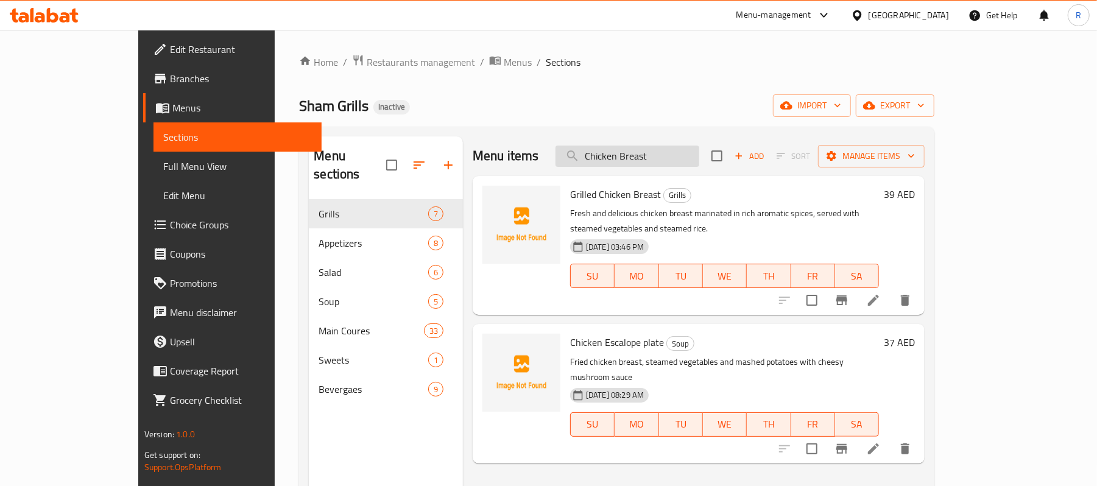
click at [699, 157] on input "Chicken Breast" at bounding box center [628, 156] width 144 height 21
paste input "Fried Sandwich"
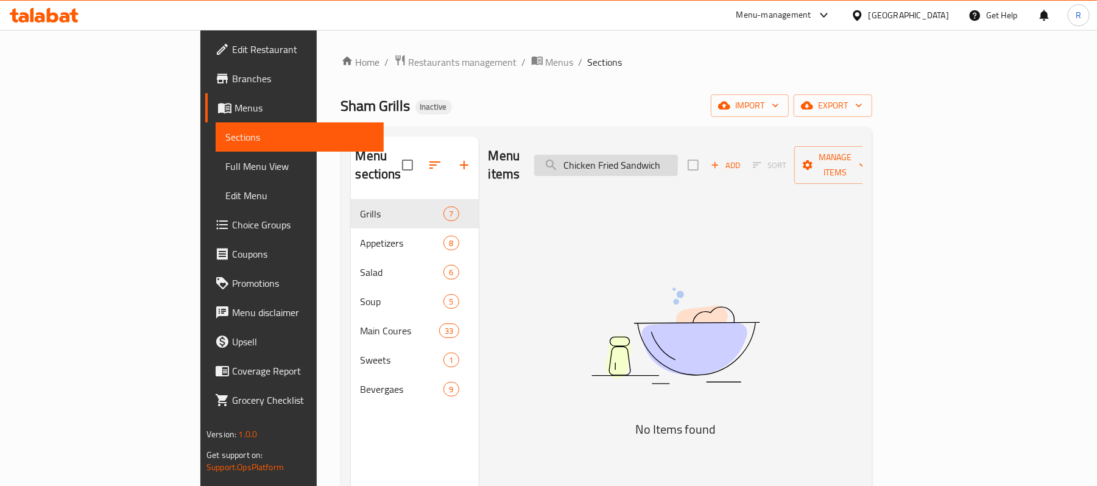
click at [678, 158] on input "Chicken Fried Sandwich" at bounding box center [606, 165] width 144 height 21
paste input "Kebab"
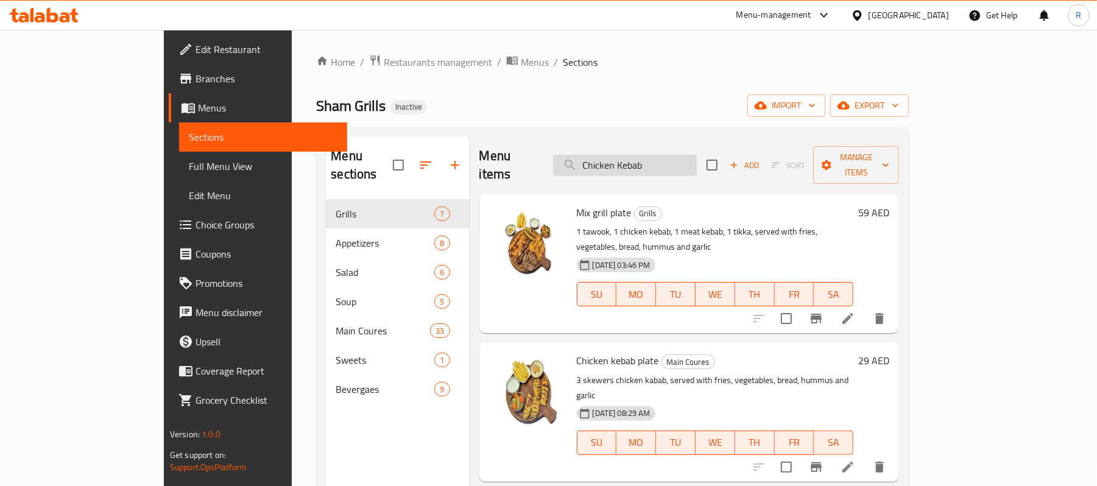
click at [697, 155] on input "Chicken Kebab" at bounding box center [625, 165] width 144 height 21
paste input "[PERSON_NAME]"
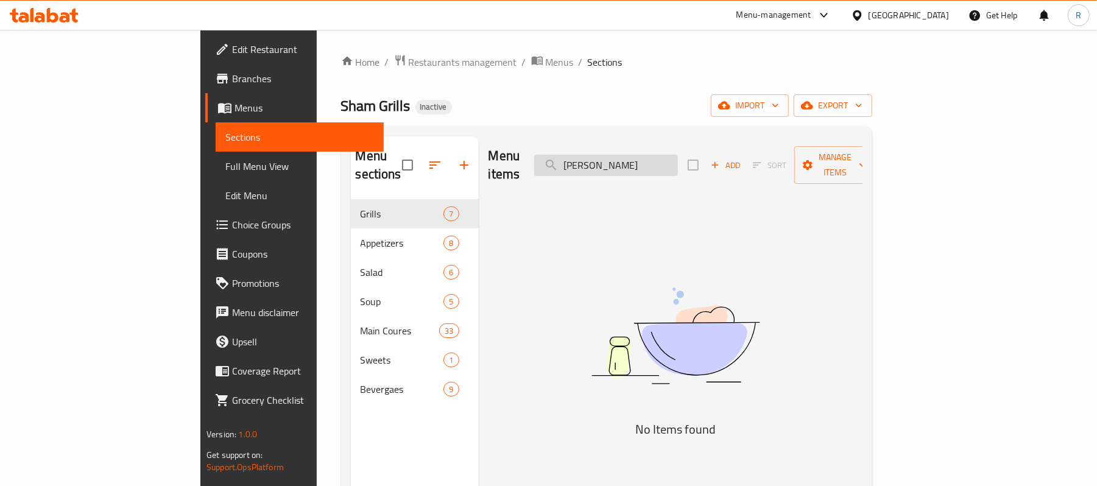
click at [678, 160] on input "[PERSON_NAME]" at bounding box center [606, 165] width 144 height 21
paste input "lafel Wrap (small)"
drag, startPoint x: 724, startPoint y: 162, endPoint x: 688, endPoint y: 174, distance: 38.0
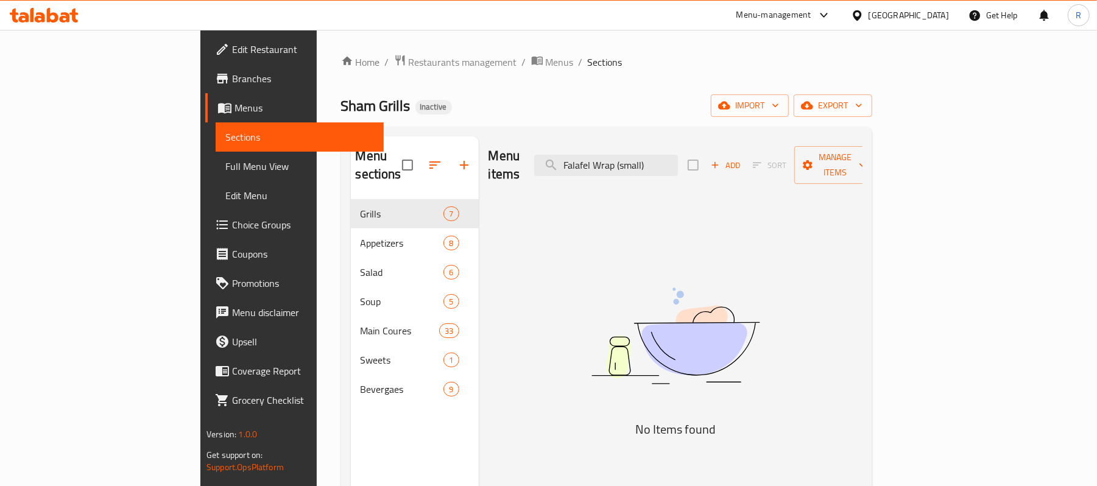
click at [688, 174] on div "Menu items Falafel Wrap (small) Add Sort Manage items" at bounding box center [676, 165] width 374 height 58
click at [678, 155] on input "Falafel Wrap" at bounding box center [606, 165] width 144 height 21
click at [702, 255] on img at bounding box center [675, 335] width 305 height 161
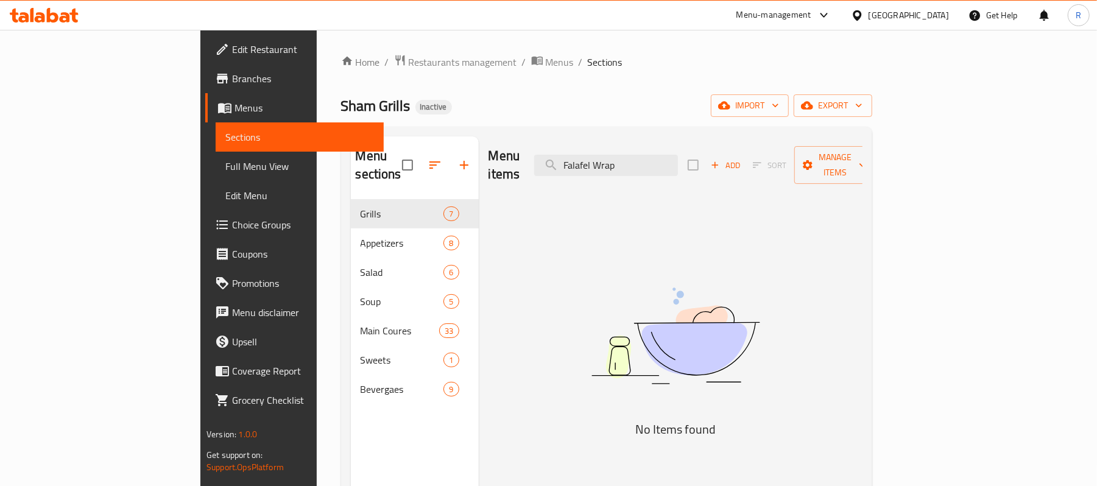
click at [694, 145] on div "Menu items Falafel Wrap Add Sort Manage items" at bounding box center [676, 165] width 374 height 58
click at [678, 156] on input "Falafel Wrap" at bounding box center [606, 165] width 144 height 21
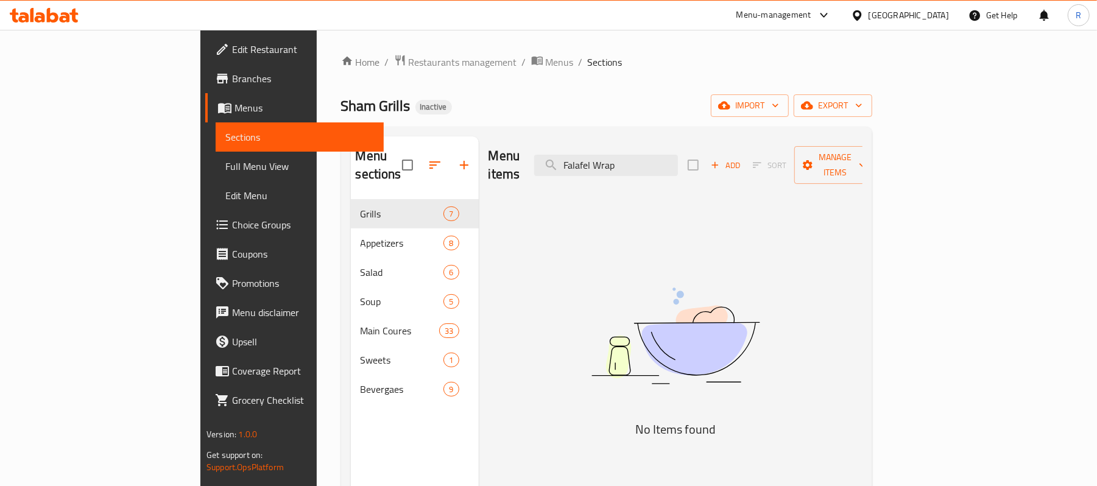
paste input "ttush Salad"
click at [685, 203] on div "Menu items Fattush Salad Add Sort Manage items No Items found" at bounding box center [671, 379] width 384 height 486
click at [698, 144] on div "Menu items Fattush Salad Add Sort Manage items" at bounding box center [676, 165] width 374 height 58
click at [678, 161] on input "Fattush Salad" at bounding box center [606, 165] width 144 height 21
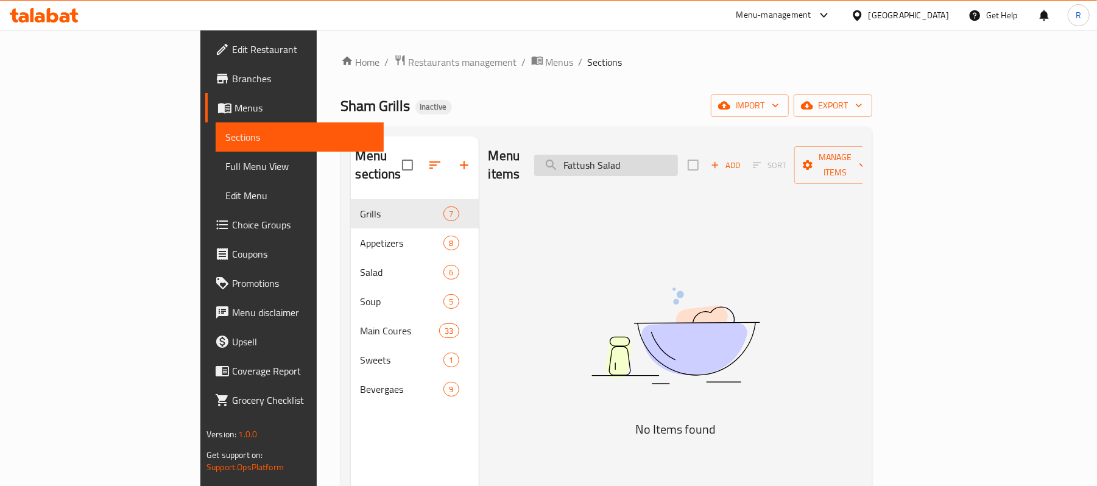
click at [678, 161] on input "Fattush Salad" at bounding box center [606, 165] width 144 height 21
paste input "rancisco Chicken Sandwich"
click at [678, 155] on input "Francisco Chicken Sandwich" at bounding box center [606, 165] width 144 height 21
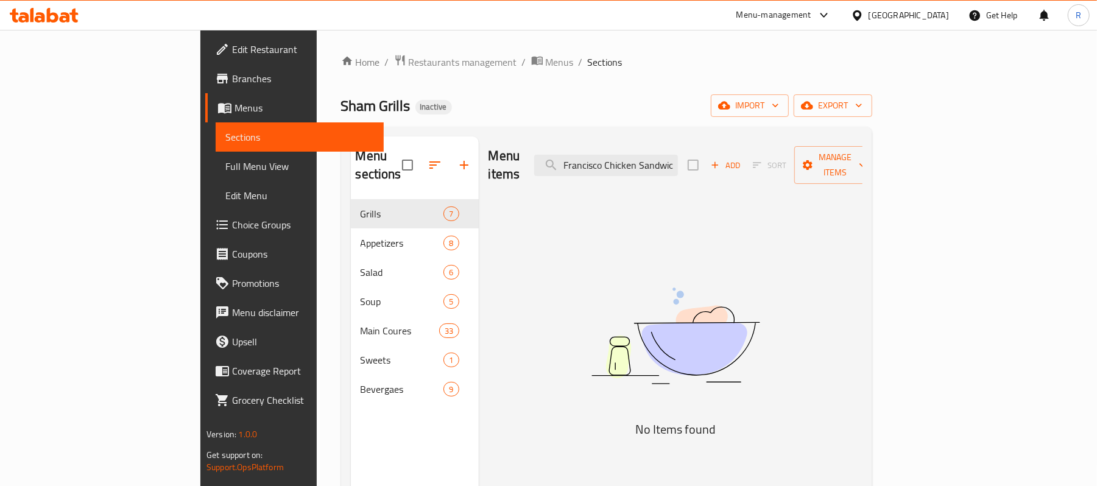
paste input "ench Fries"
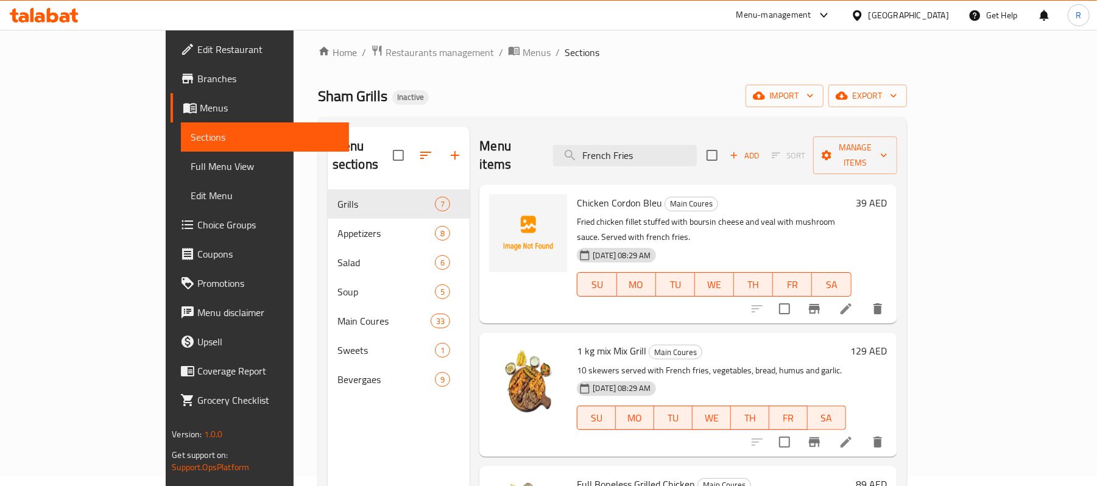
scroll to position [9, 0]
click at [697, 157] on input "French Fries" at bounding box center [625, 156] width 144 height 21
paste input "ied Kibbeh With Yogurt"
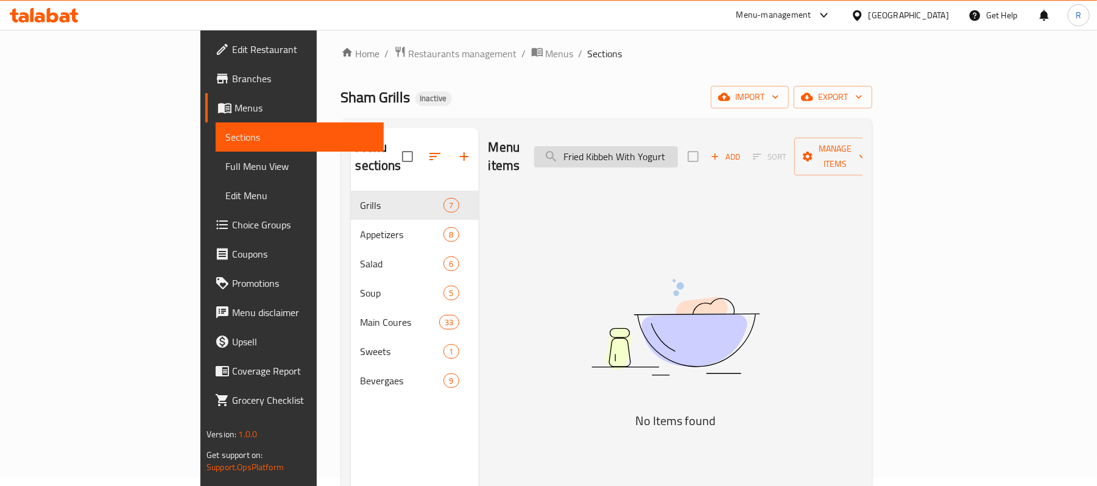
click at [678, 146] on input "Fried Kibbeh With Yogurt" at bounding box center [606, 156] width 144 height 21
paste input "search"
drag, startPoint x: 715, startPoint y: 159, endPoint x: 712, endPoint y: 146, distance: 13.2
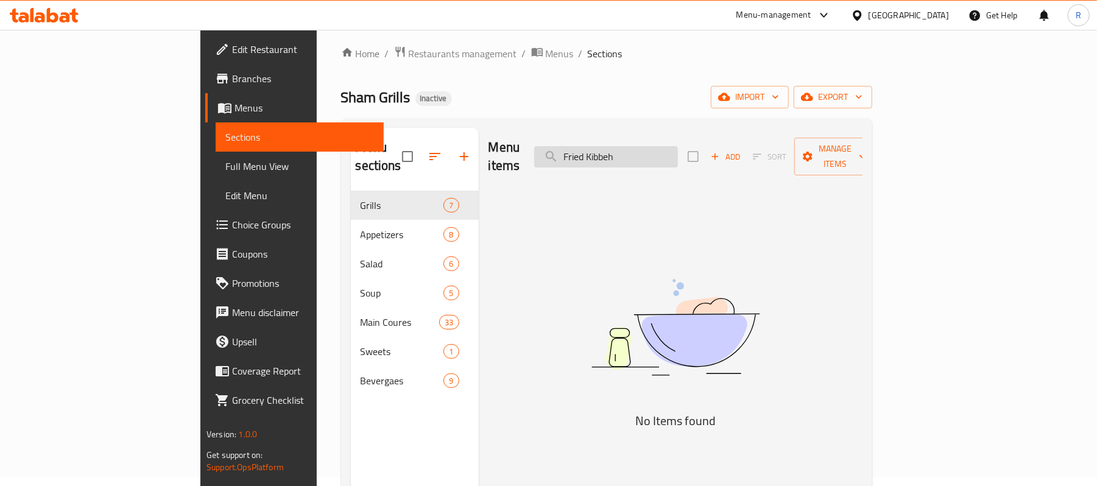
click at [715, 159] on div "Menu items Fried Kibbeh Add Sort Manage items" at bounding box center [676, 157] width 374 height 58
click at [678, 146] on input "Fried Kibbeh" at bounding box center [606, 156] width 144 height 21
paste input "Greek Salad"
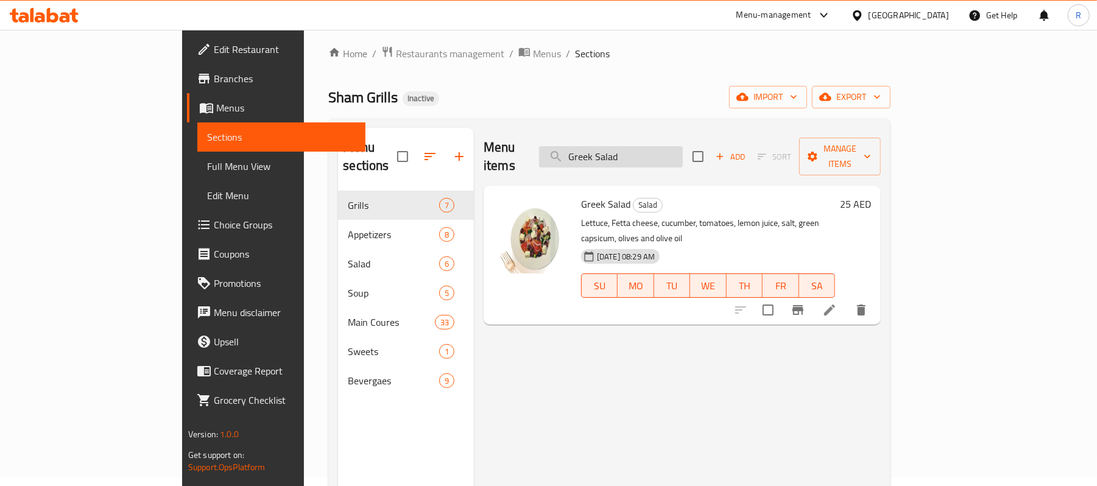
click at [683, 146] on input "Greek Salad" at bounding box center [611, 156] width 144 height 21
paste input "Half Boneless Chicken Portion"
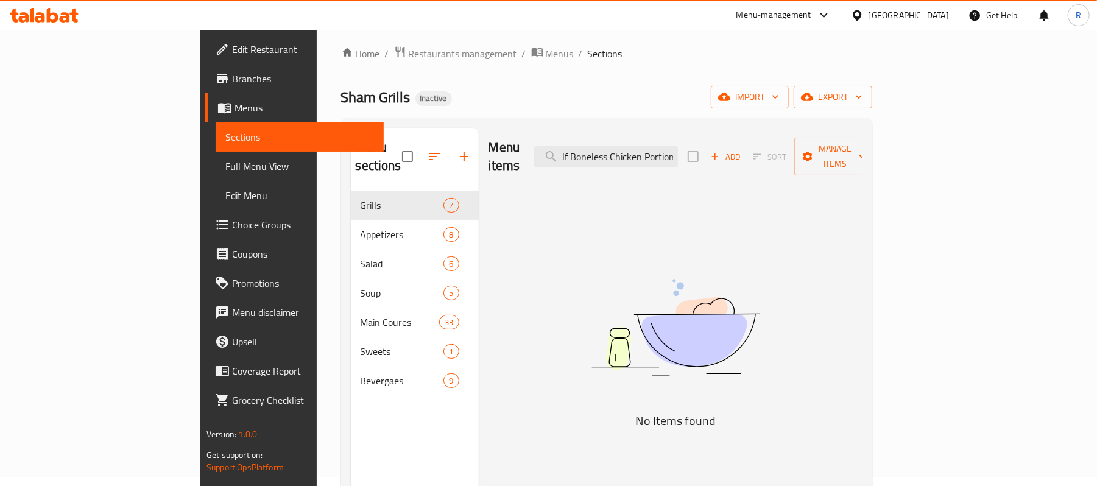
scroll to position [0, 0]
click at [678, 146] on input "Half Boneless Chicken Portion" at bounding box center [606, 156] width 144 height 21
paste input "Mix Grill"
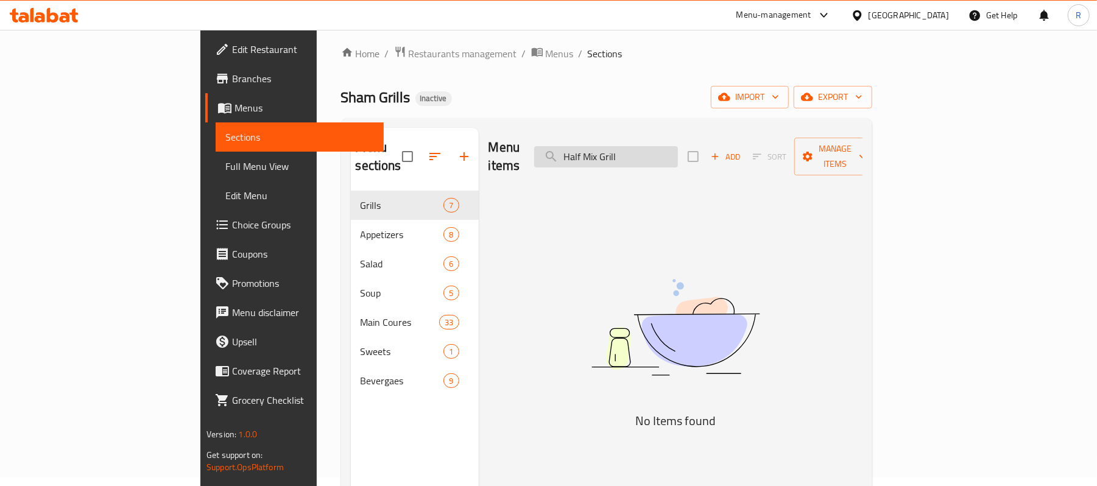
click at [678, 151] on input "Half Mix Grill" at bounding box center [606, 156] width 144 height 21
paste input "ummus Baleela"
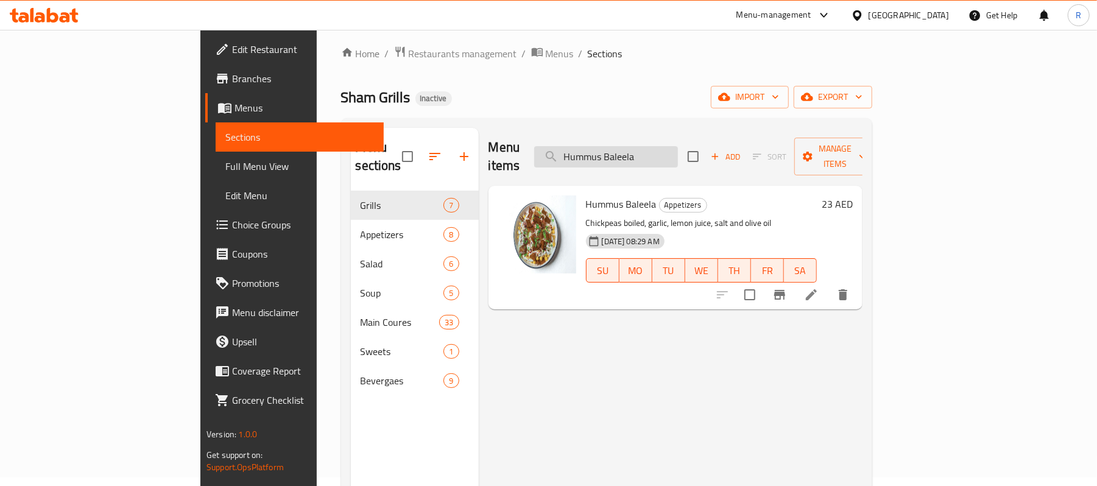
click at [677, 151] on input "Hummus Baleela" at bounding box center [606, 156] width 144 height 21
paste input "With avocado"
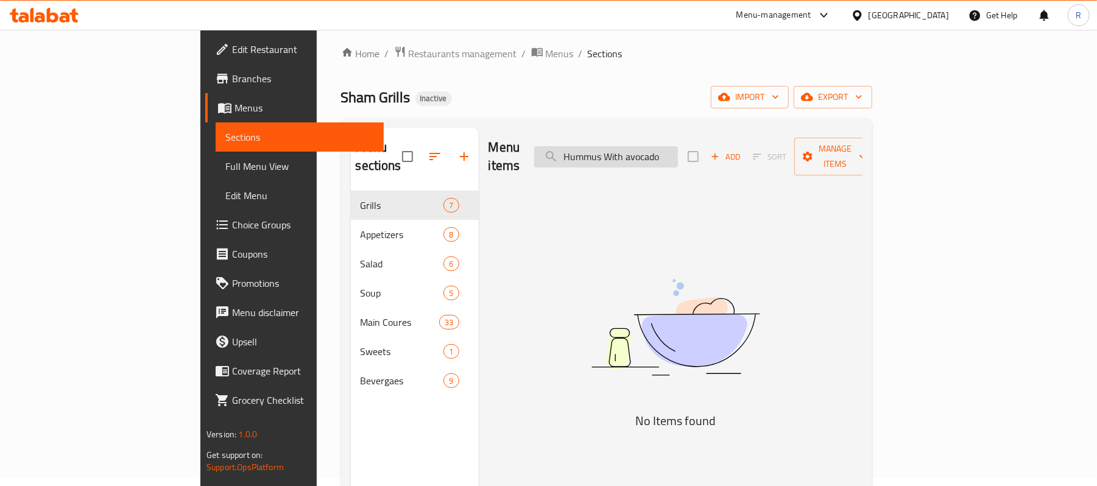
click at [720, 132] on div "Menu items Hummus With avocado Add Sort Manage items" at bounding box center [676, 157] width 374 height 58
click at [678, 146] on input "Hummus With avocado" at bounding box center [606, 156] width 144 height 21
paste input "Kofta Kebab"
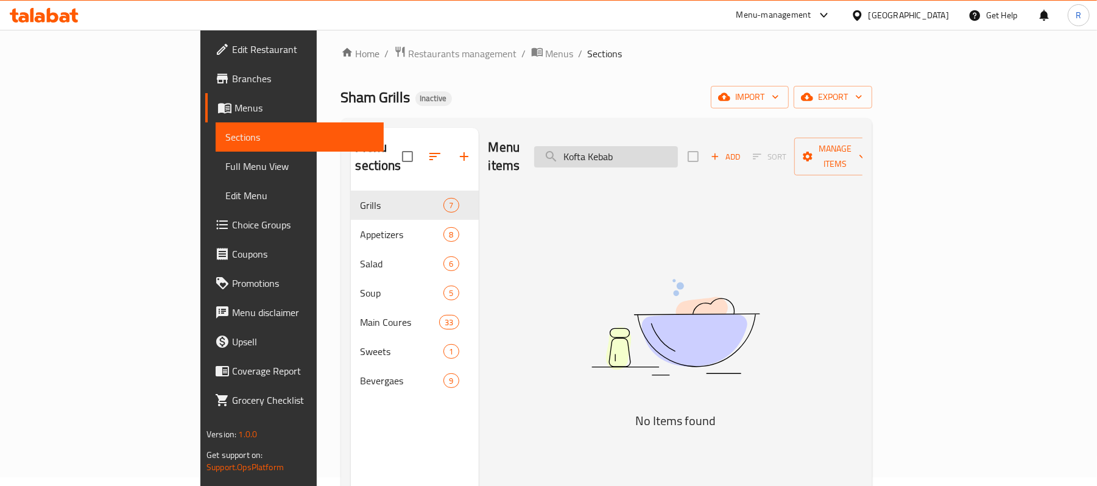
click at [676, 146] on input "Kofta Kebab" at bounding box center [606, 156] width 144 height 21
paste input "Mix Skewers - Lamb and [PERSON_NAME]"
click at [678, 147] on input "Mix Skewers - Lamb and [PERSON_NAME]" at bounding box center [606, 156] width 144 height 21
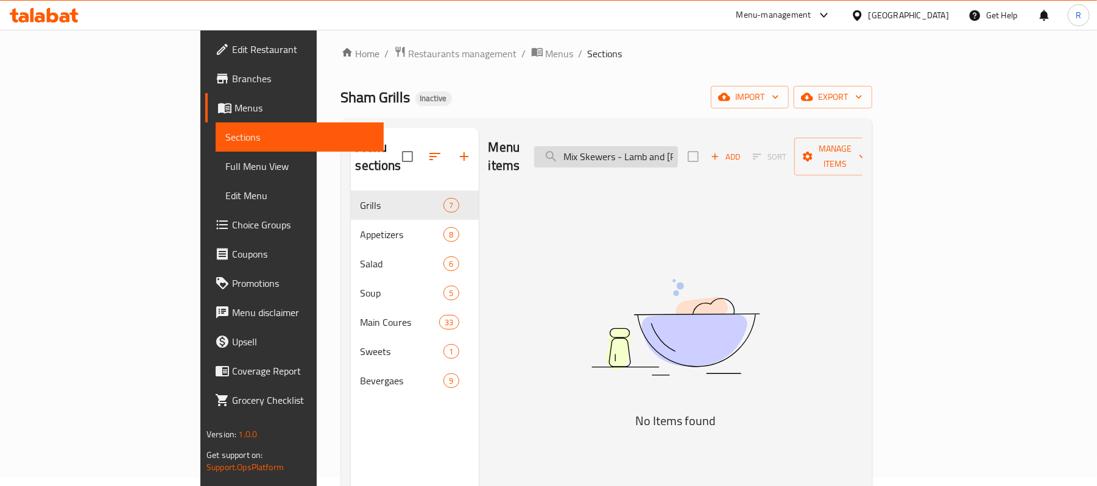
click at [678, 147] on input "Mix Skewers - Lamb and [PERSON_NAME]" at bounding box center [606, 156] width 144 height 21
paste input "ozarella Stick"
click at [678, 146] on input "Mozarella Stick" at bounding box center [606, 156] width 144 height 21
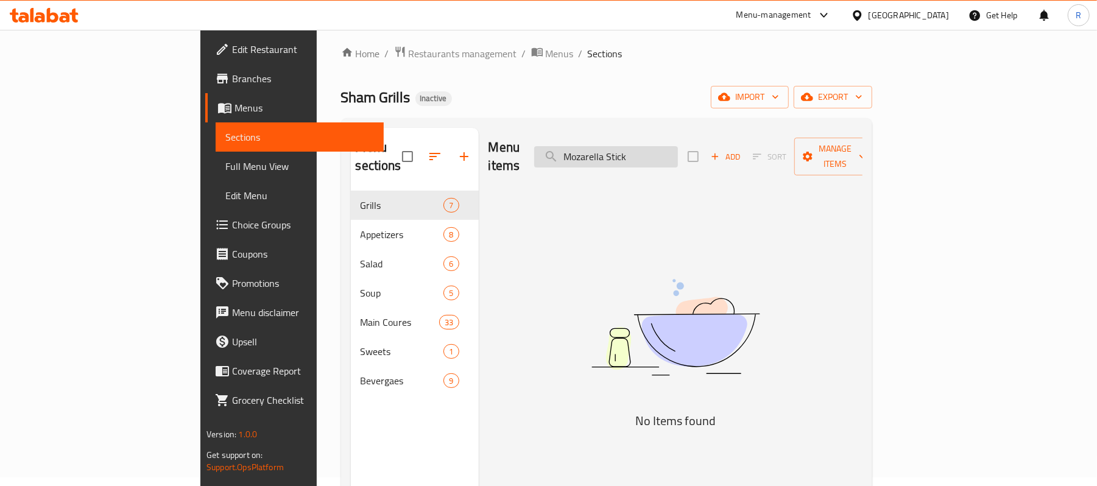
click at [678, 146] on input "Mozarella Stick" at bounding box center [606, 156] width 144 height 21
paste input "uammara"
click at [678, 146] on input "Muammara" at bounding box center [606, 156] width 144 height 21
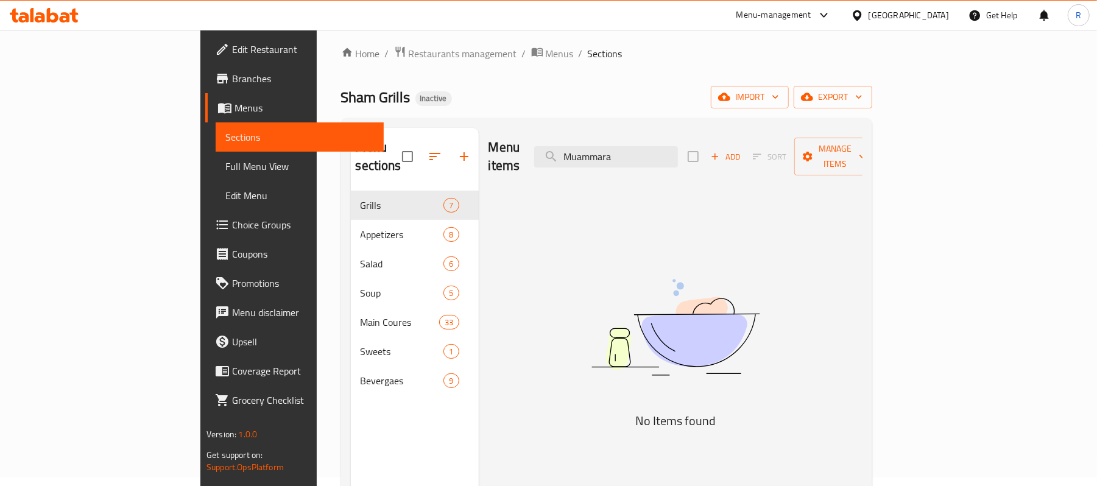
paste input "tabbel"
click at [678, 146] on input "Mutabbel" at bounding box center [606, 156] width 144 height 21
paste input "Rice Puding"
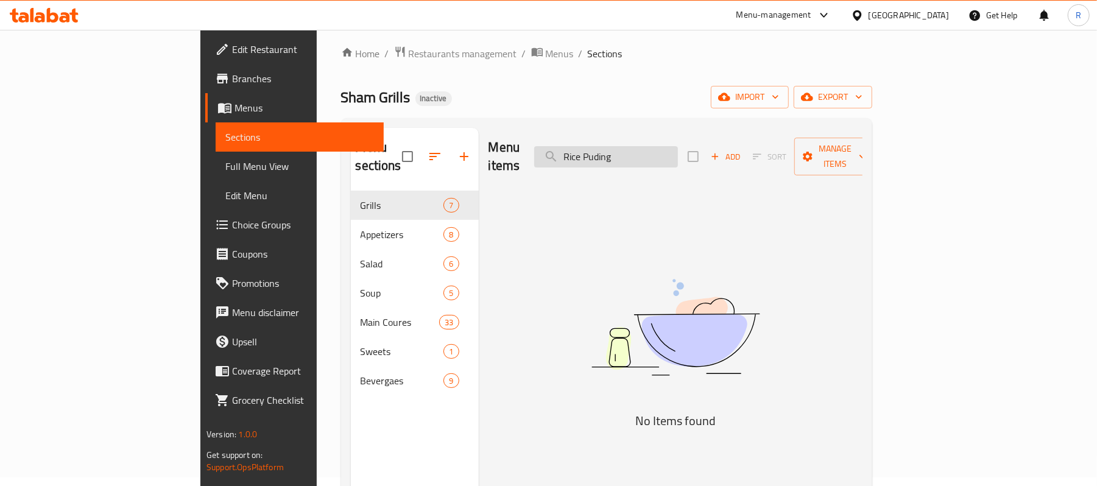
click at [678, 150] on input "Rice Puding" at bounding box center [606, 156] width 144 height 21
paste input "Shirimp temp_"
click at [678, 150] on input "Shirimp temp" at bounding box center [606, 156] width 144 height 21
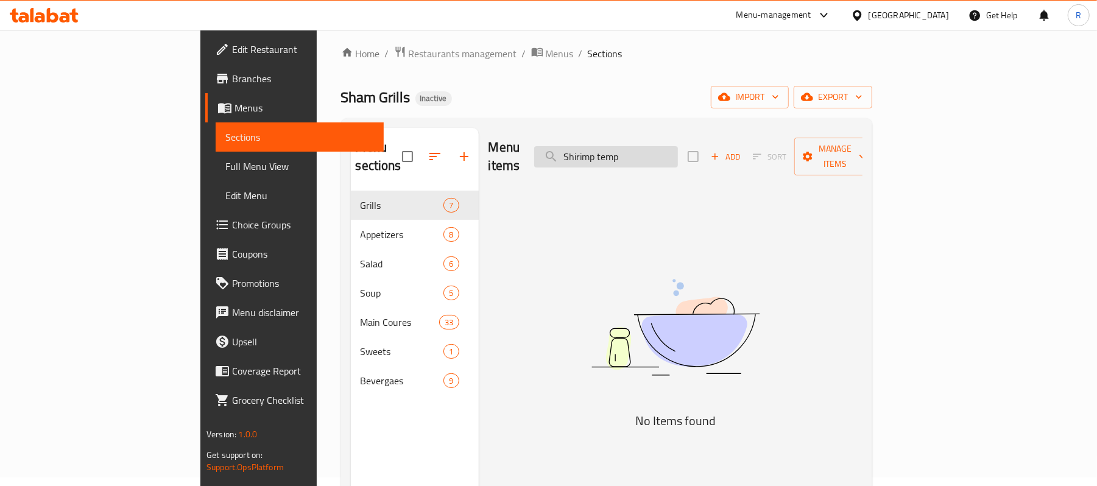
click at [678, 150] on input "Shirimp temp" at bounding box center [606, 156] width 144 height 21
paste input "[PERSON_NAME] Peri"
click at [678, 146] on input "Shrimp Peri Peri" at bounding box center [606, 156] width 144 height 21
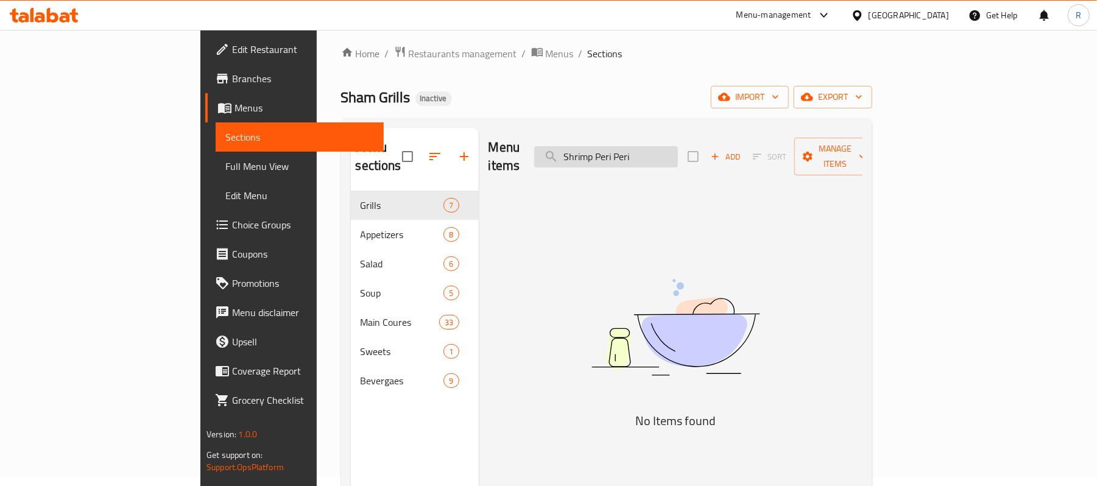
click at [678, 146] on input "Shrimp Peri Peri" at bounding box center [606, 156] width 144 height 21
paste input "oujuk Vegetable"
click at [678, 146] on input "Soujuk Vegetable" at bounding box center [606, 156] width 144 height 21
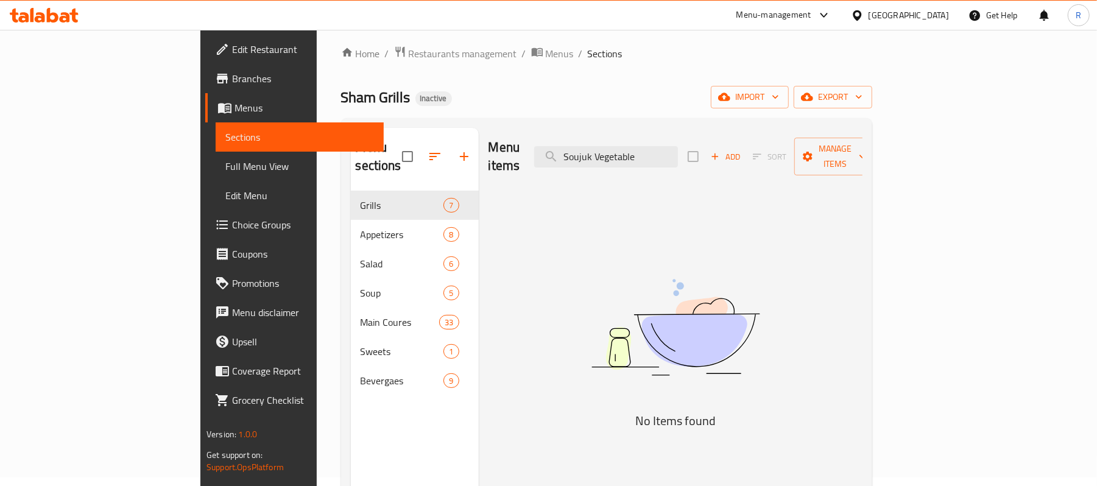
paste input "with cheese Manakish"
click at [678, 146] on input "Soujuk with cheese Manakish" at bounding box center [606, 156] width 144 height 21
paste input "picy Potato"
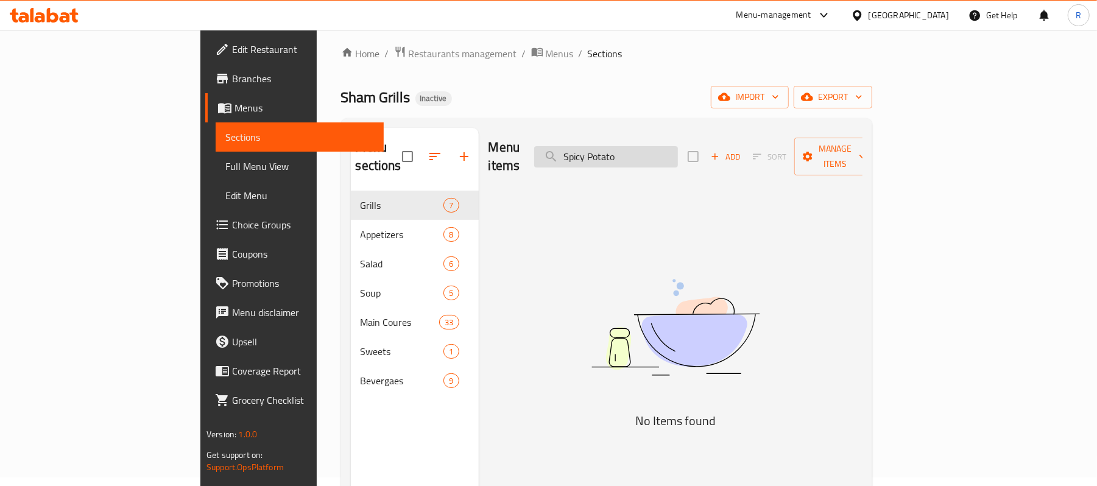
click at [678, 150] on input "Spicy Potato" at bounding box center [606, 156] width 144 height 21
paste input "Tuna Salad"
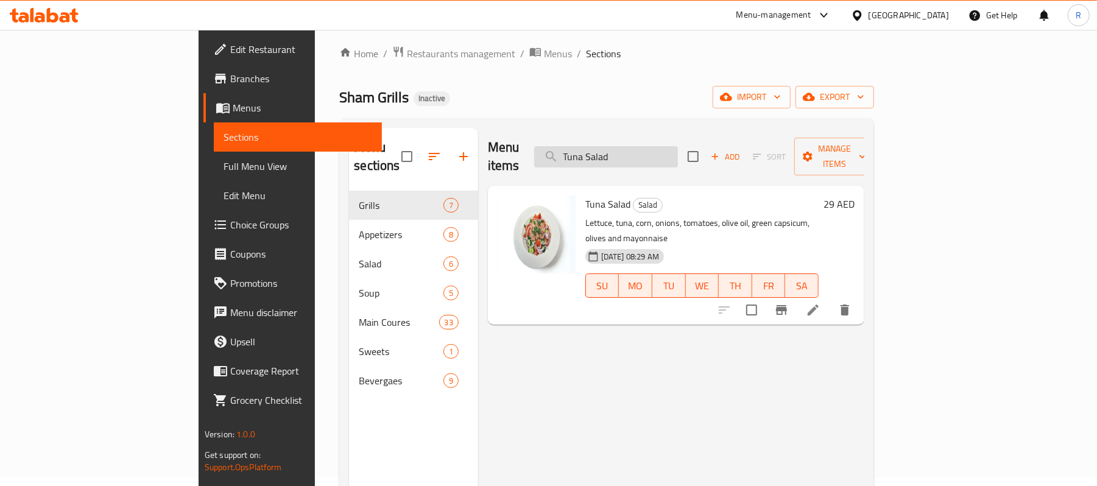
click at [670, 146] on input "Tuna Salad" at bounding box center [606, 156] width 144 height 21
paste input "Vegetable Omelet"
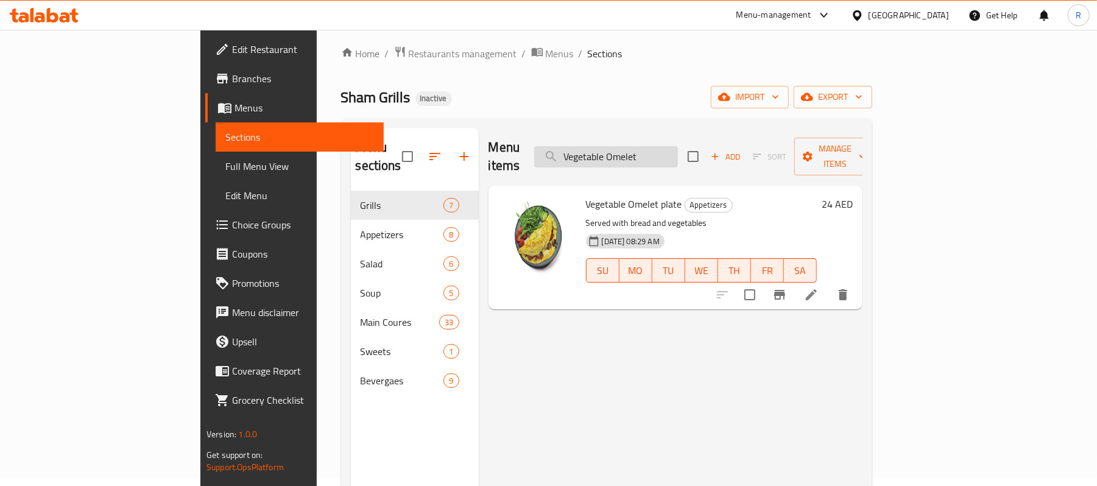
click at [678, 146] on input "Vegetable Omelet" at bounding box center [606, 156] width 144 height 21
paste input "ine Leaves"
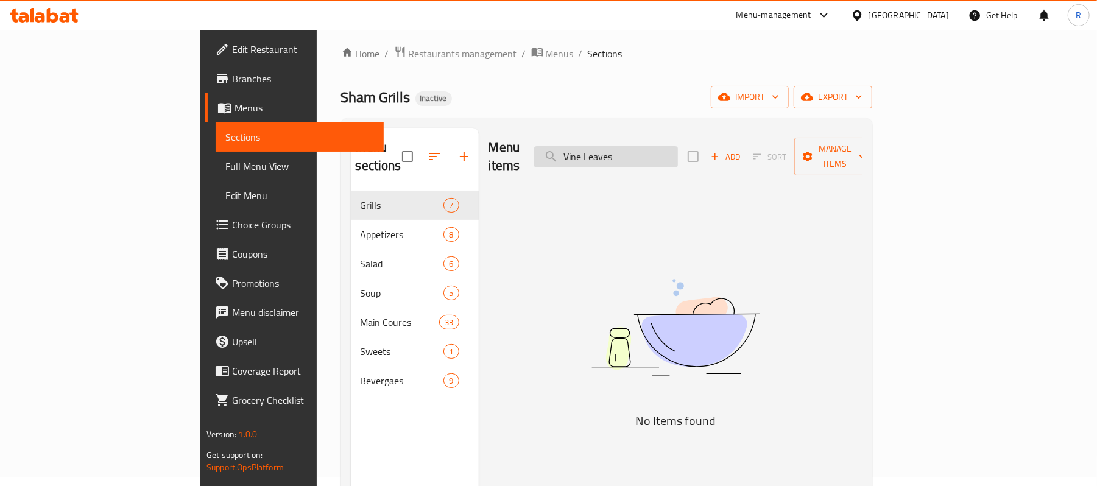
click at [678, 156] on input "Vine Leaves" at bounding box center [606, 156] width 144 height 21
paste input "[PERSON_NAME]"
click at [678, 146] on input "[PERSON_NAME]" at bounding box center [606, 156] width 144 height 21
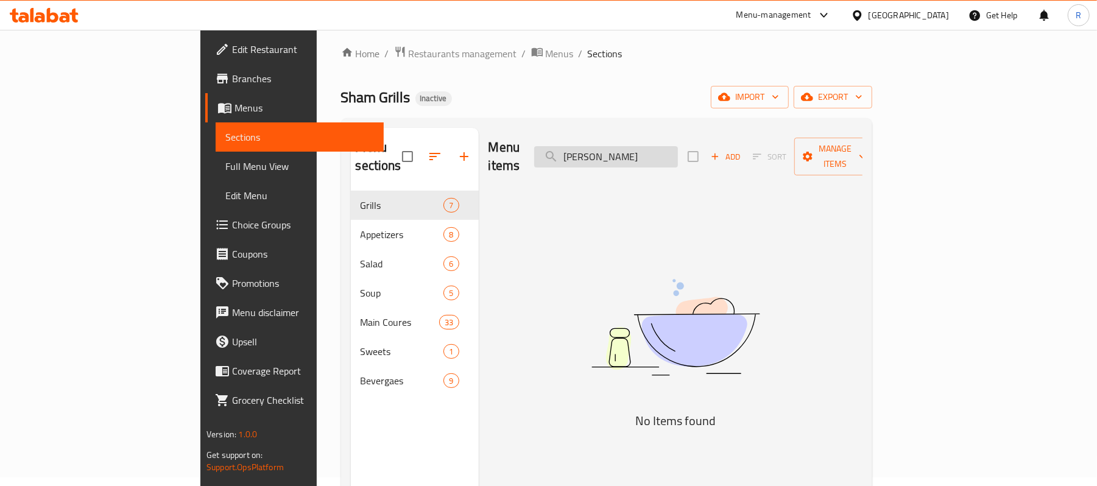
click at [678, 146] on input "[PERSON_NAME]" at bounding box center [606, 156] width 144 height 21
paste input "taar with cheese"
click at [678, 146] on input "Zataar with cheese Manakish" at bounding box center [606, 156] width 144 height 21
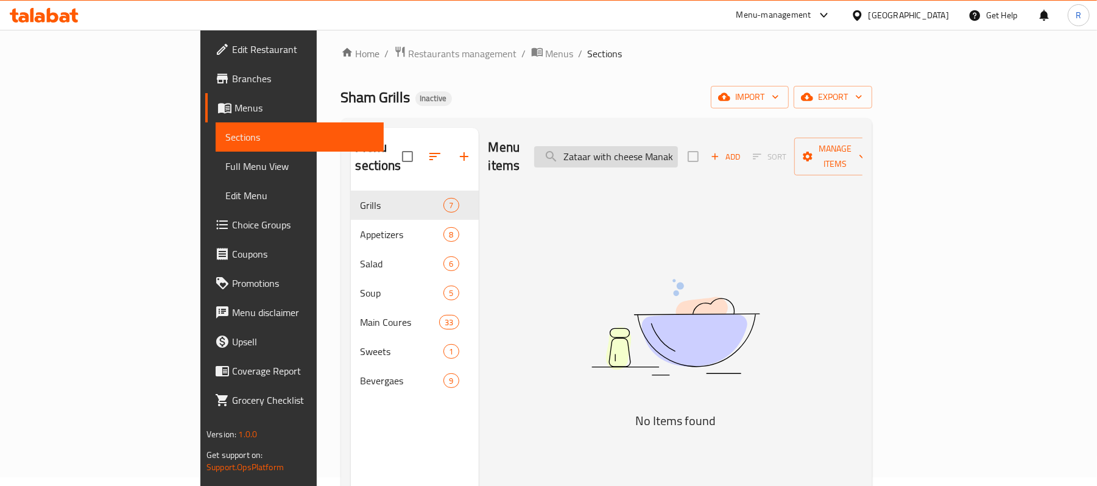
click at [678, 146] on input "Zataar with cheese Manakish" at bounding box center [606, 156] width 144 height 21
paste input "1kg Boneless Chicken"
click at [708, 130] on div "Menu items 1kg Boneless Chicken Add Sort Manage items" at bounding box center [676, 157] width 374 height 58
click at [678, 154] on input "1kg Boneless Chicken" at bounding box center [606, 156] width 144 height 21
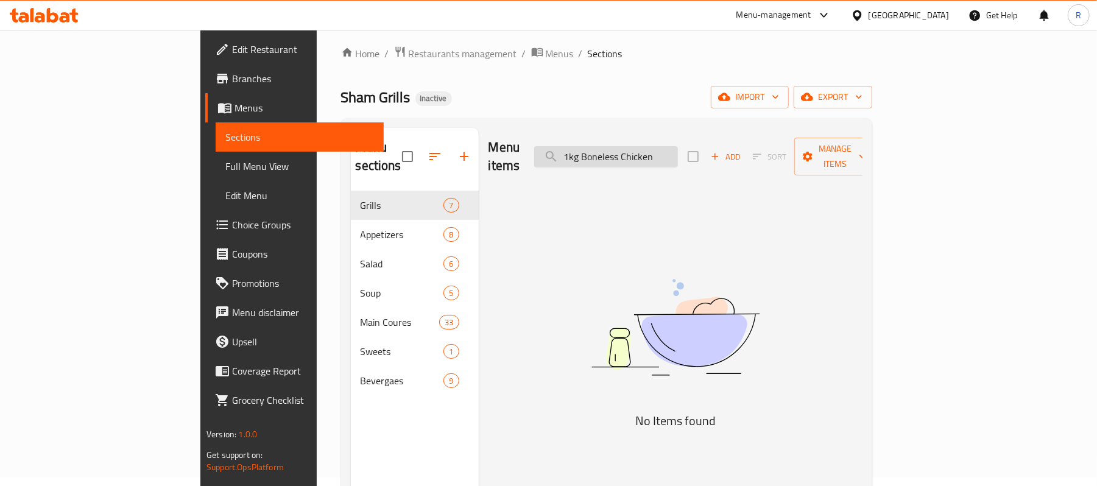
click at [678, 154] on input "1kg Boneless Chicken" at bounding box center [606, 156] width 144 height 21
paste input "Beef Burger"
click at [678, 150] on input "Beef Burger" at bounding box center [606, 156] width 144 height 21
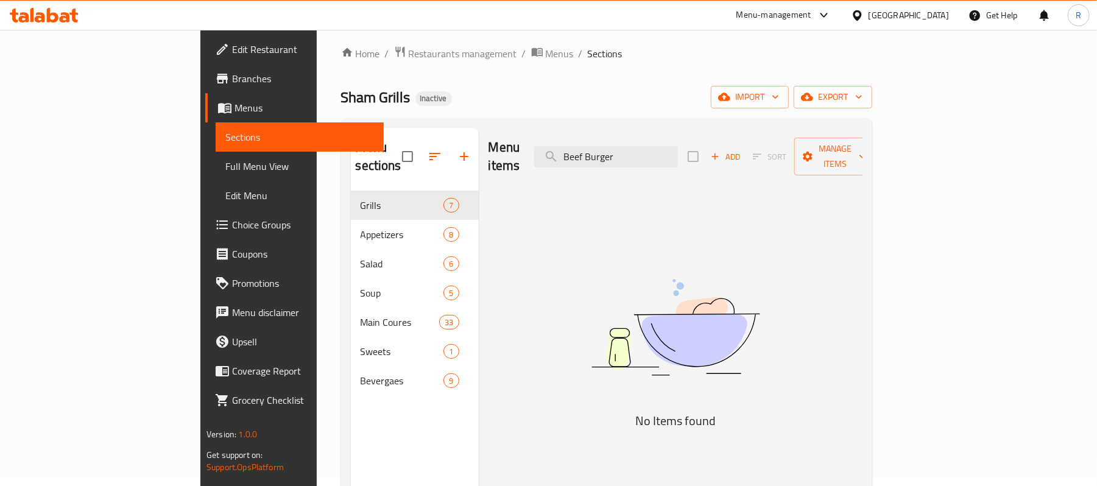
paste input "Shawarma (Large)"
click at [678, 154] on input "Beef Shawarma (Large)" at bounding box center [606, 156] width 144 height 21
paste input "Plate"
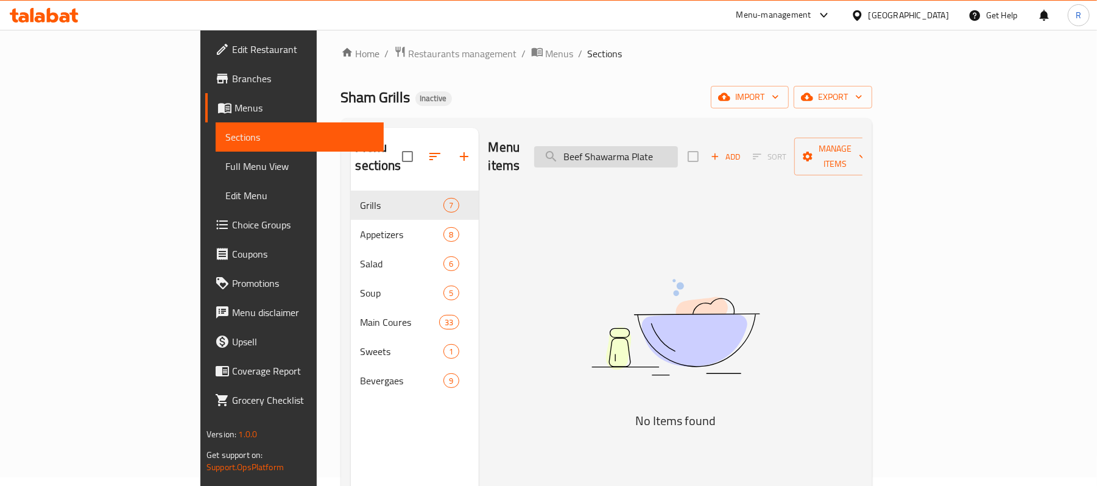
click at [678, 152] on input "Beef Shawarma Plate" at bounding box center [606, 156] width 144 height 21
paste input "Cheese Omelet2"
click at [678, 152] on input "Cheese Omelet2" at bounding box center [606, 156] width 144 height 21
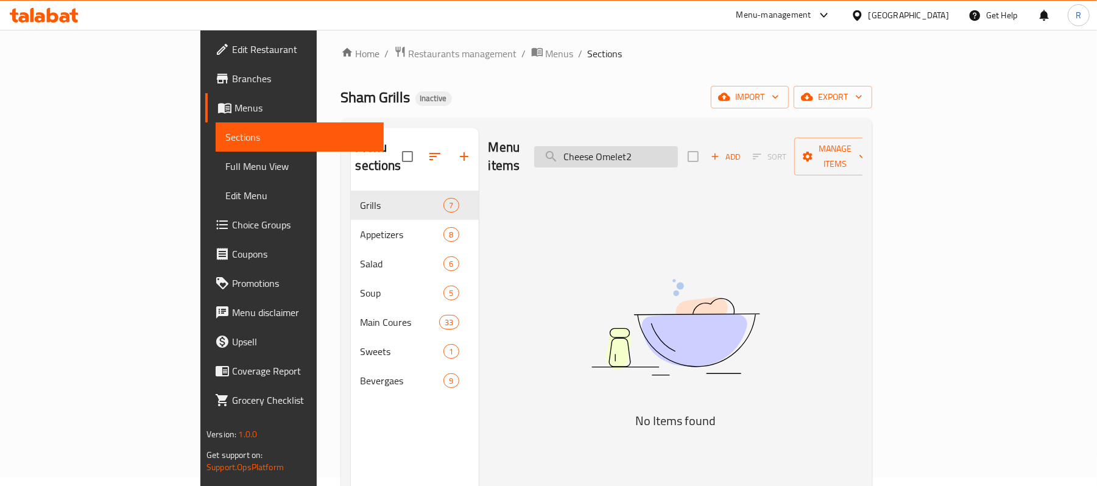
click at [678, 152] on input "Cheese Omelet2" at bounding box center [606, 156] width 144 height 21
paste input "[PERSON_NAME]"
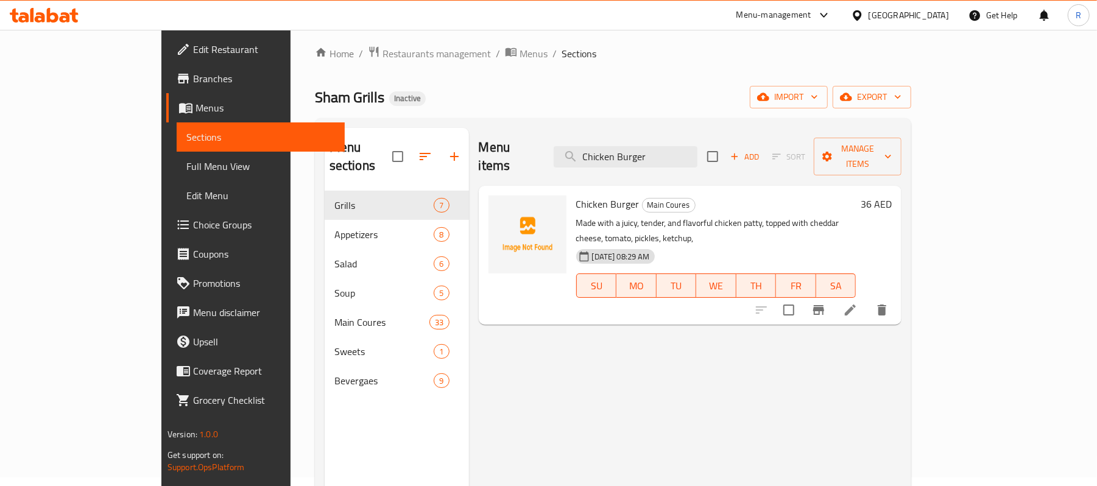
drag, startPoint x: 590, startPoint y: 373, endPoint x: 597, endPoint y: 366, distance: 9.9
click at [590, 373] on div "Menu items Chicken Burger Add Sort Manage items Chicken Burger Main Coures Made…" at bounding box center [685, 371] width 433 height 486
click at [698, 157] on input "Chicken Burger" at bounding box center [626, 156] width 144 height 21
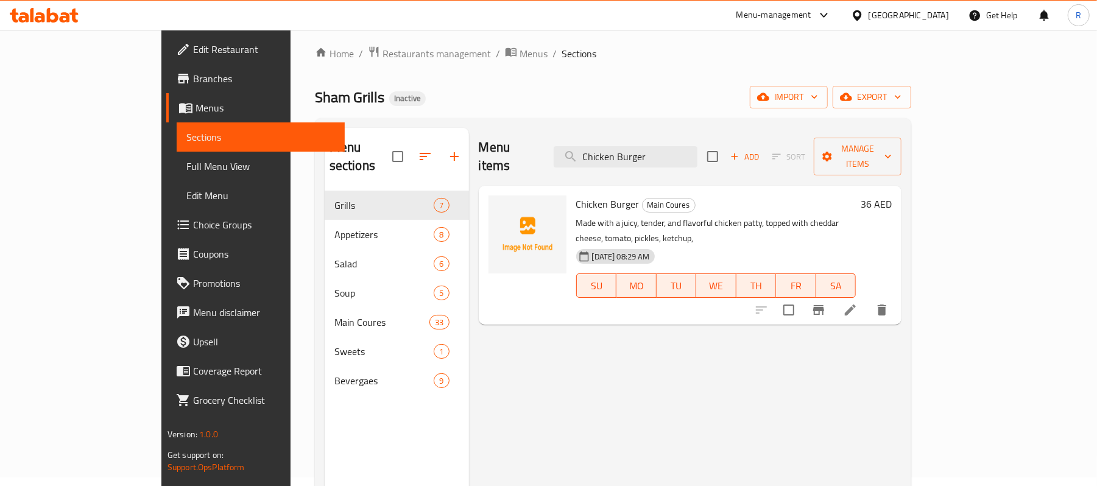
paste input "Liv"
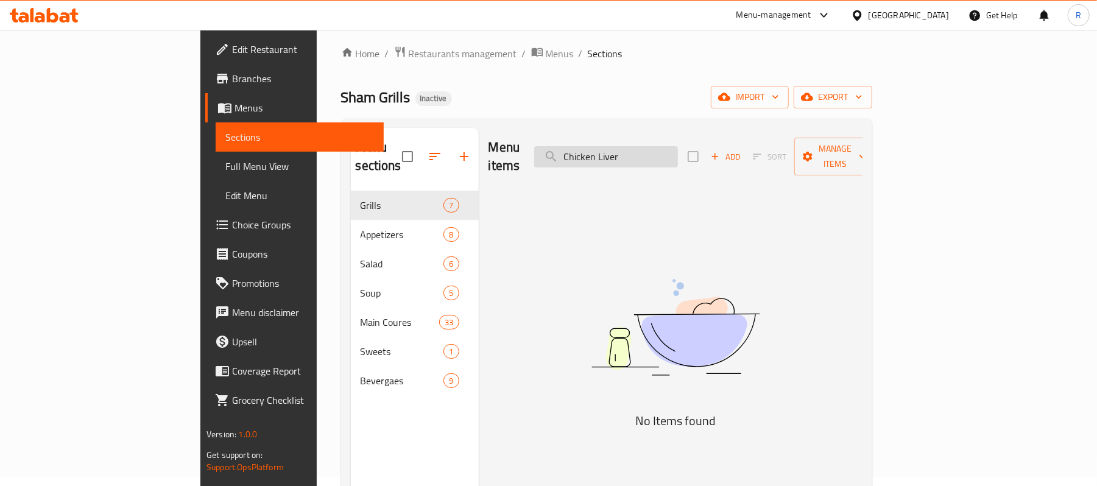
click at [678, 147] on input "Chicken Liver" at bounding box center [606, 156] width 144 height 21
paste input "Plate Shawarma"
click at [678, 155] on input "Chicken Plate Shawarma" at bounding box center [606, 156] width 144 height 21
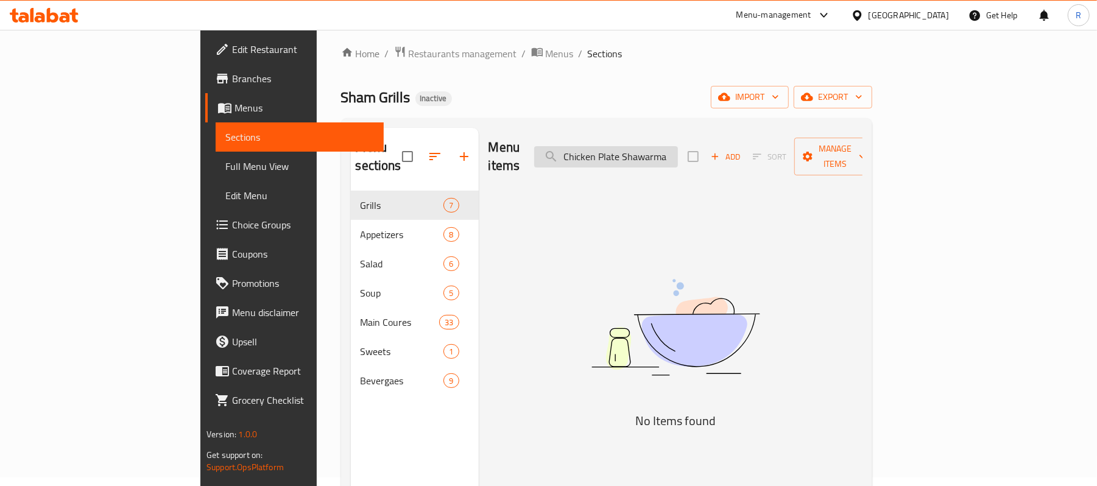
click at [678, 155] on input "Chicken Plate Shawarma" at bounding box center [606, 156] width 144 height 21
paste input "Shawarma (Large)"
click at [678, 154] on input "Chicken Shawarma (Large)" at bounding box center [606, 156] width 144 height 21
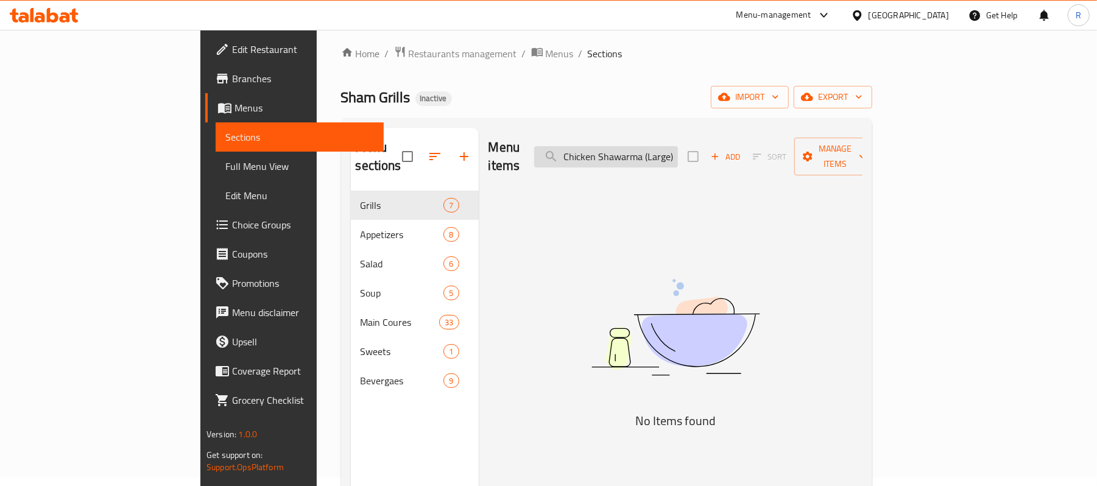
click at [678, 154] on input "Chicken Shawarma (Large)" at bounding box center [606, 156] width 144 height 21
paste input "Small"
click at [678, 146] on input "Chicken Shawarma (Small)" at bounding box center [606, 156] width 144 height 21
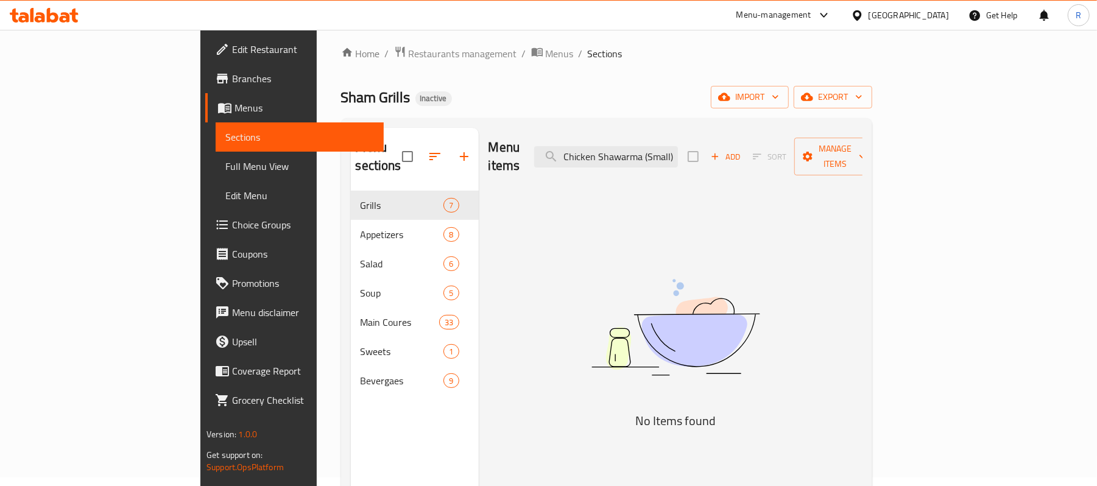
paste input "Falafel"
click at [678, 156] on input "Falafel" at bounding box center [606, 156] width 144 height 21
click at [678, 155] on input "Falafel" at bounding box center [606, 156] width 144 height 21
paste input "ttah with Ghee"
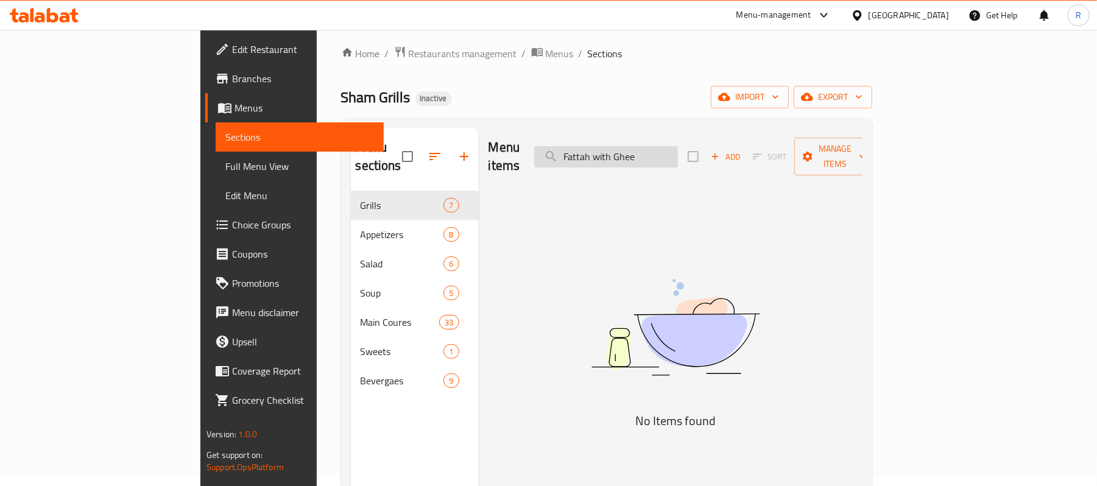
click at [678, 149] on input "Fattah with Ghee" at bounding box center [606, 156] width 144 height 21
paste input "ush Salad2"
click at [678, 146] on input "Fattush Salad2" at bounding box center [606, 156] width 144 height 21
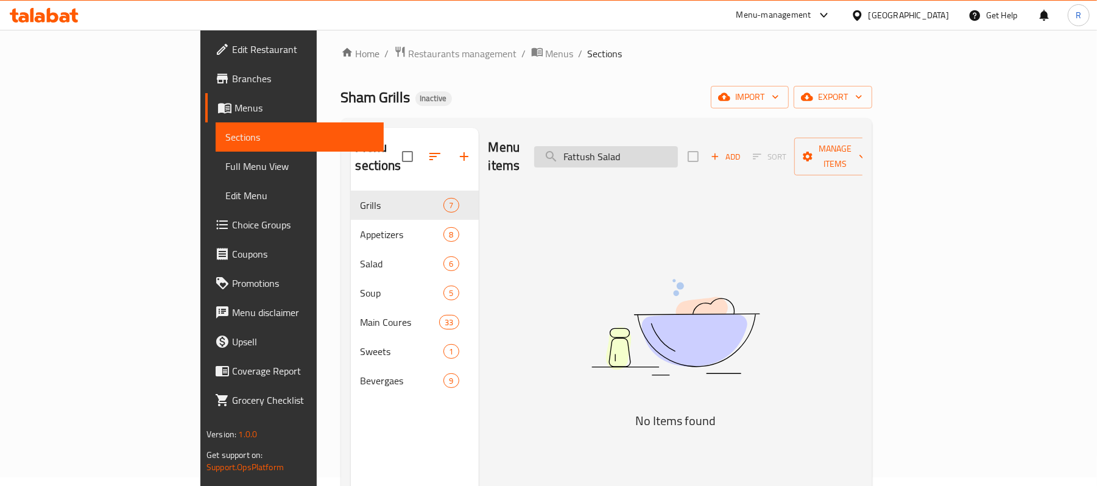
click at [678, 150] on input "Fattush Salad" at bounding box center [606, 156] width 144 height 21
paste input "ile Sandwich Wtih Cheese"
click at [678, 157] on input "File Sandwich Wtih Cheese" at bounding box center [606, 156] width 144 height 21
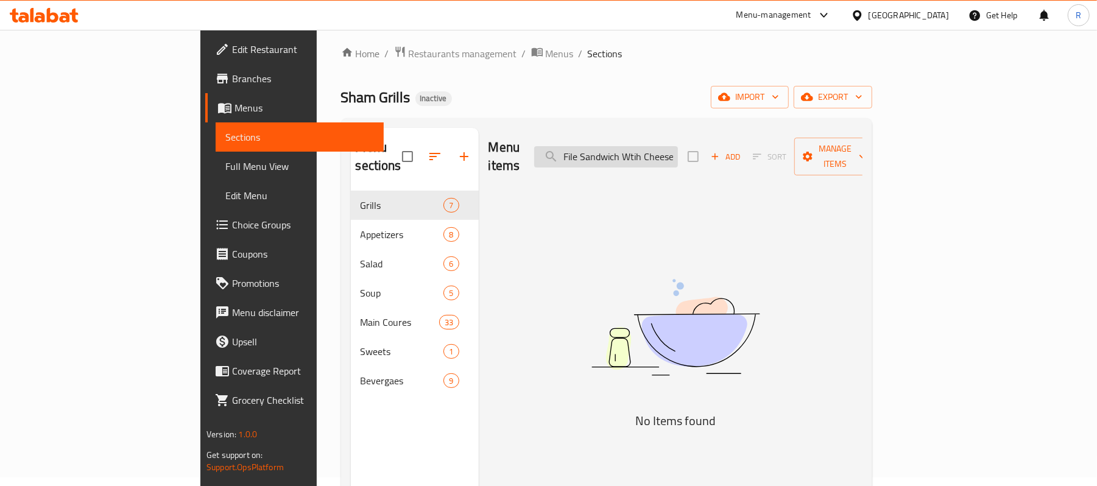
click at [678, 157] on input "File Sandwich Wtih Cheese" at bounding box center [606, 156] width 144 height 21
paste input "Greek Salad2"
click at [678, 146] on input "Greek Salad2" at bounding box center [606, 156] width 144 height 21
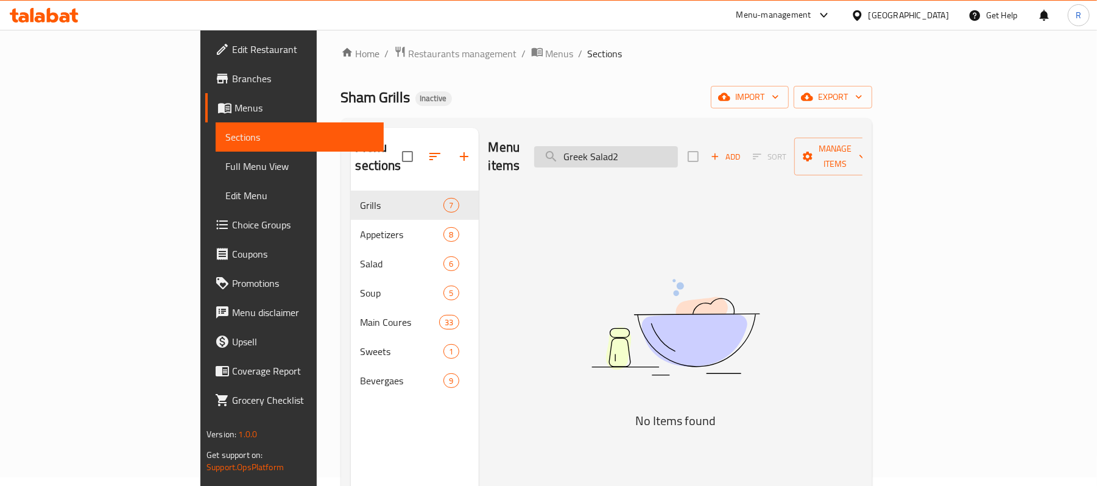
click at [678, 146] on input "Greek Salad2" at bounding box center [606, 156] width 144 height 21
paste input "Halloumi Grill"
click at [678, 149] on input "Halloumi Grill" at bounding box center [606, 156] width 144 height 21
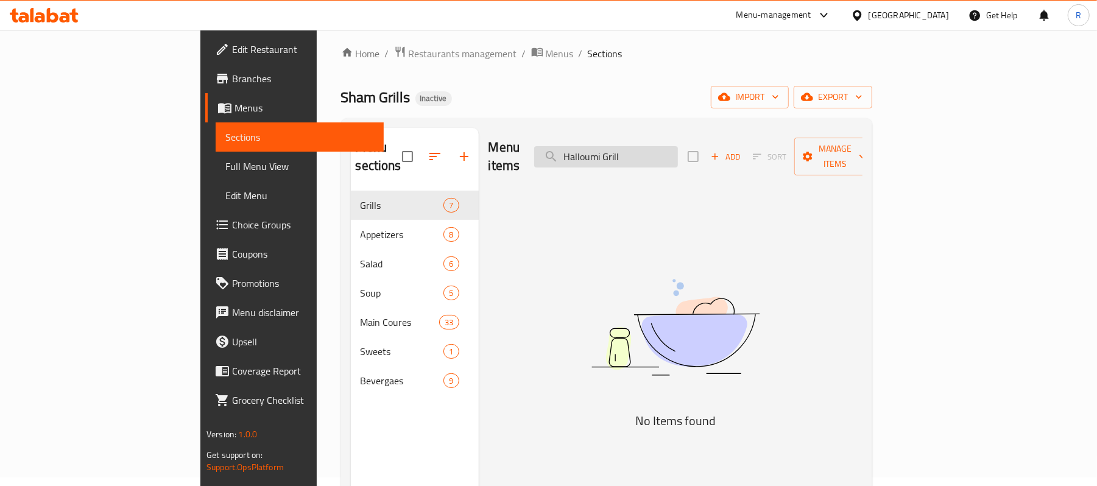
paste input "Sandwich"
click at [678, 149] on input "Halloumi Sandwich" at bounding box center [606, 156] width 144 height 21
paste input "ummus"
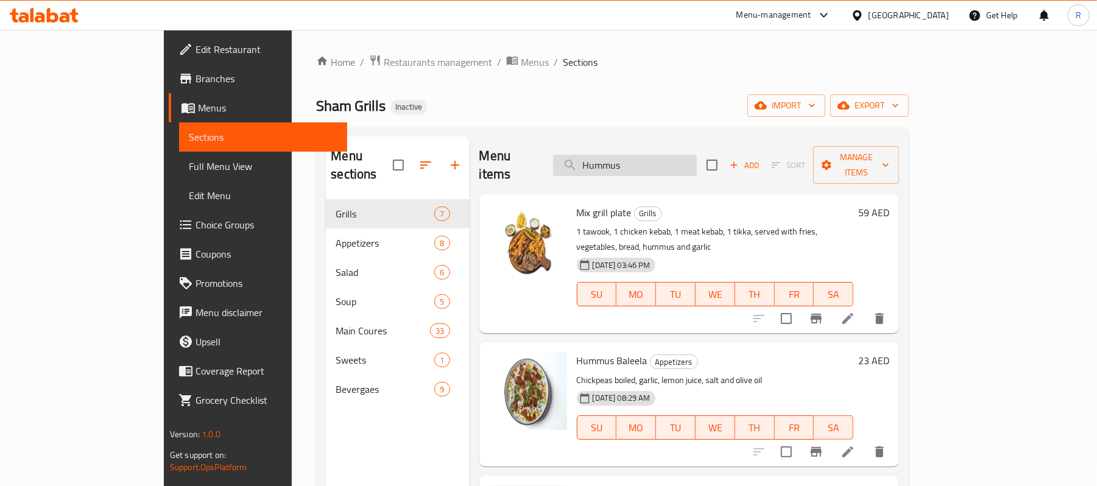
click at [697, 155] on input "Hummus" at bounding box center [625, 165] width 144 height 21
paste input "Labneh"
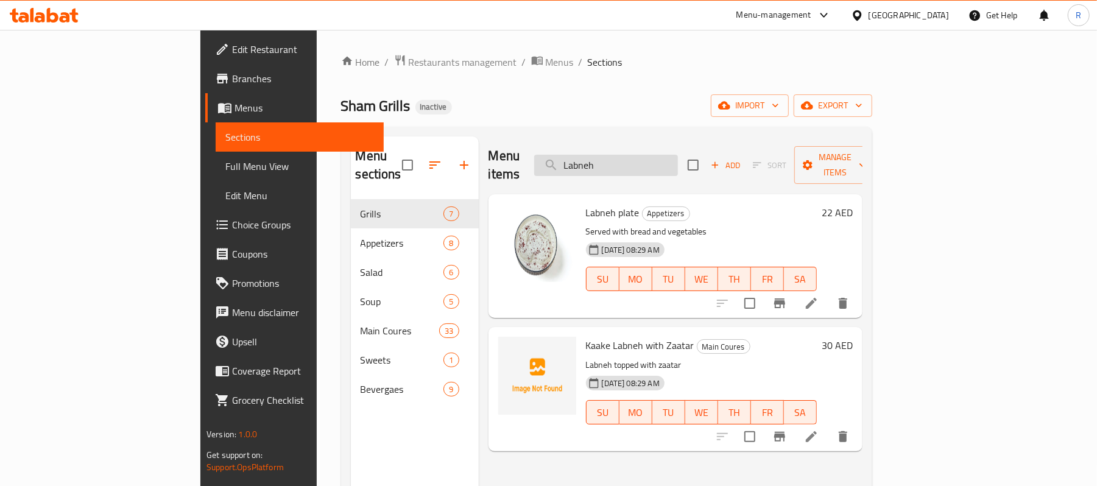
click at [678, 155] on input "Labneh" at bounding box center [606, 165] width 144 height 21
paste input "entil Soup"
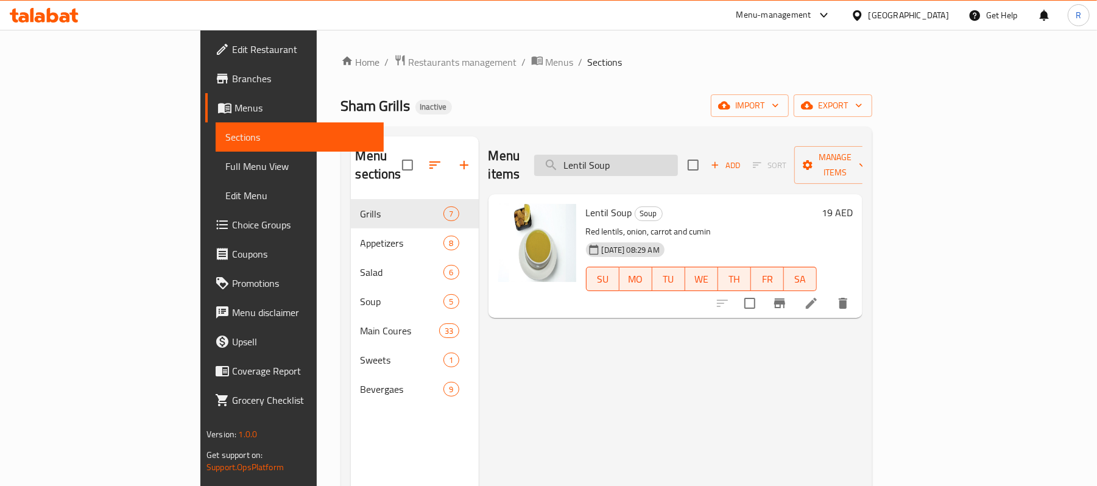
click at [653, 156] on input "Lentil Soup" at bounding box center [606, 165] width 144 height 21
paste input "Mash Potato"
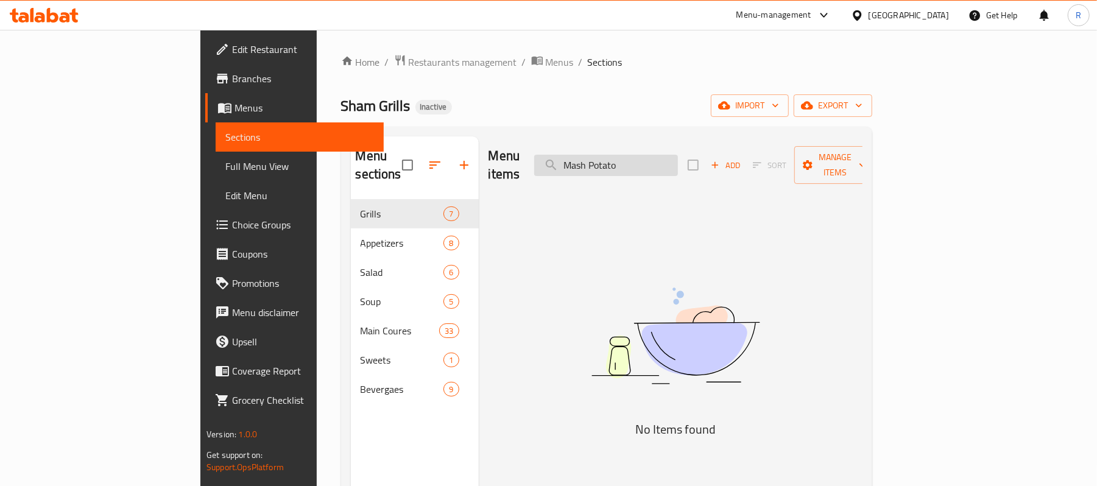
click at [678, 159] on input "Mash Potato" at bounding box center [606, 165] width 144 height 21
paste input "uhallabi"
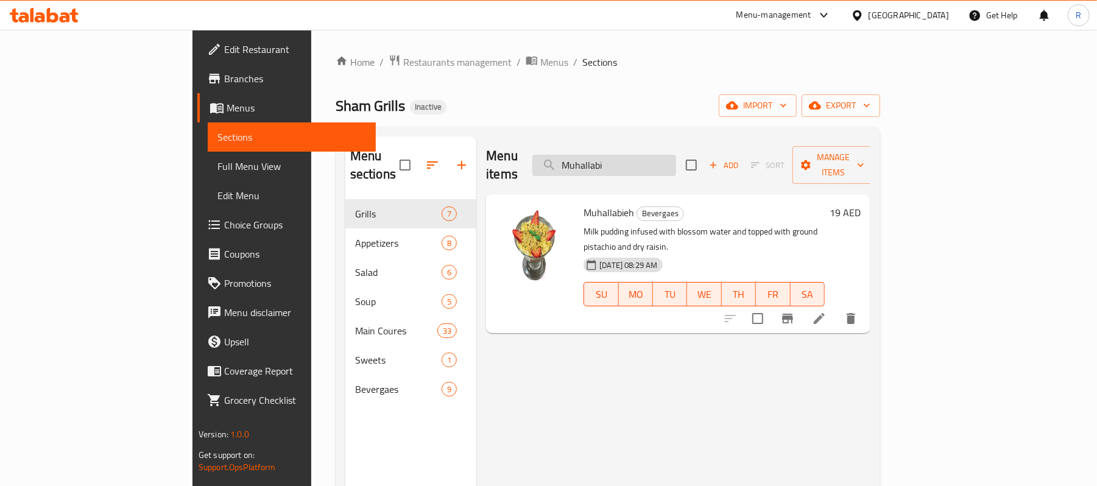
click at [676, 161] on input "Muhallabi" at bounding box center [604, 165] width 144 height 21
paste input "Oriental Salad"
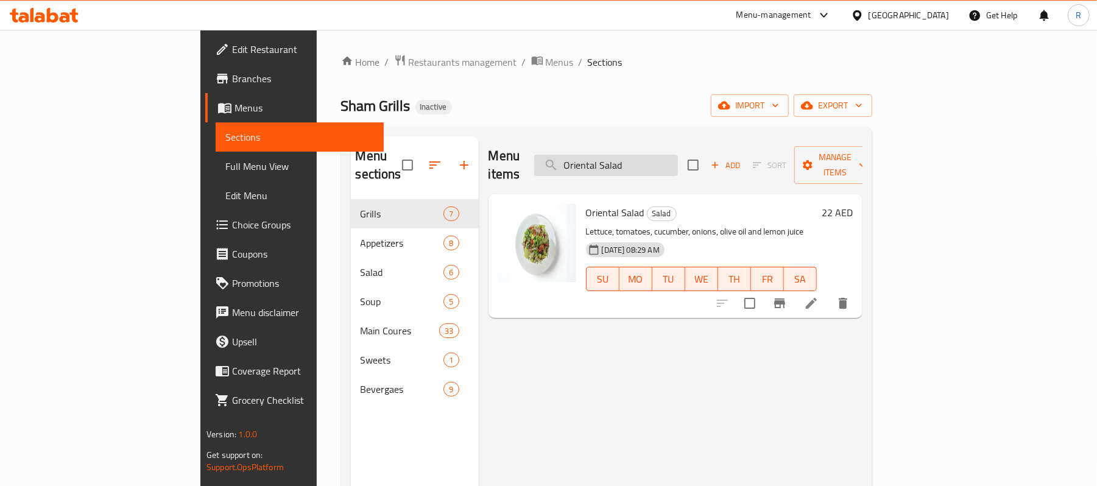
click at [646, 159] on input "Oriental Salad" at bounding box center [606, 165] width 144 height 21
paste input "[PERSON_NAME]"
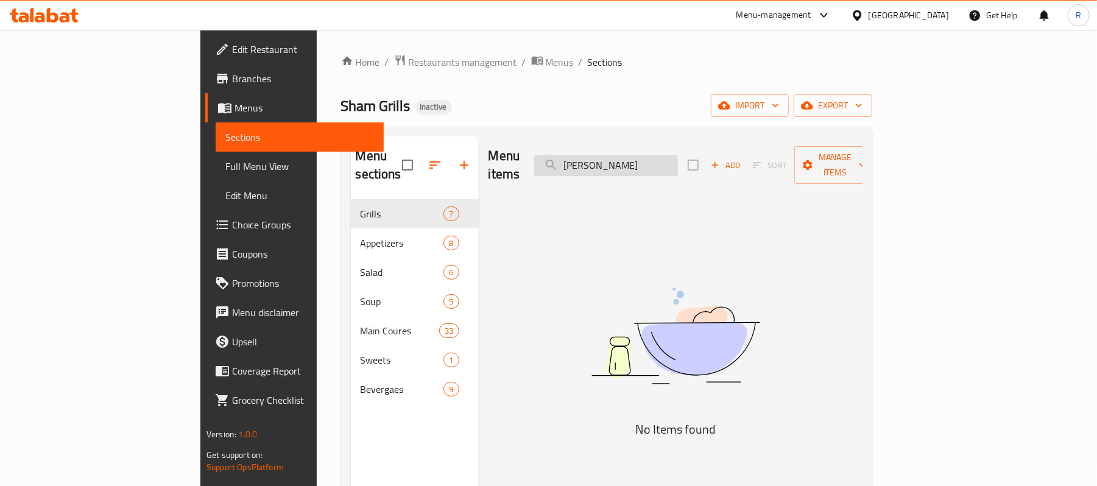
click at [678, 157] on input "[PERSON_NAME]" at bounding box center [606, 165] width 144 height 21
paste input "Vegetable with cheese Omelet"
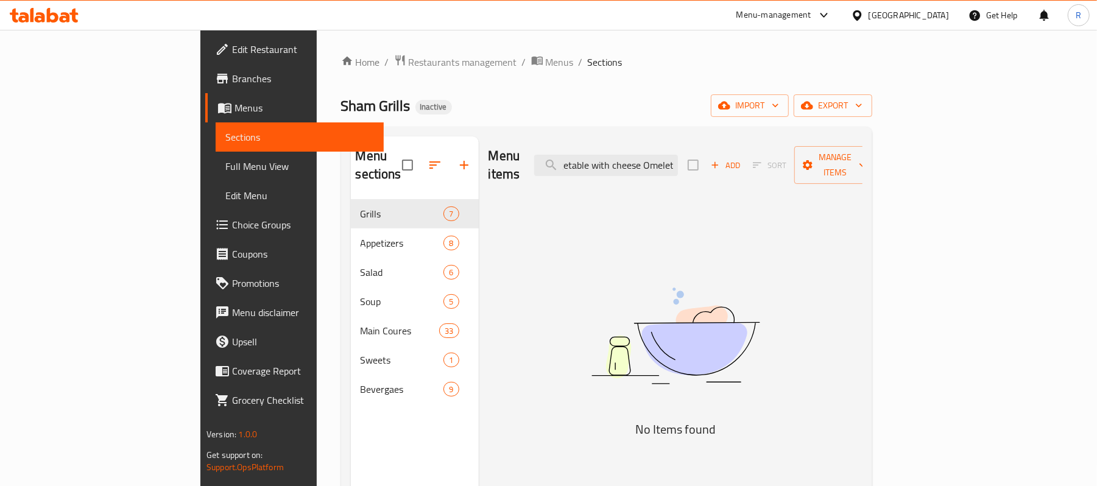
type input "Vegetable with cheese Omelet"
click at [697, 269] on img at bounding box center [675, 335] width 305 height 161
